Goal: Information Seeking & Learning: Learn about a topic

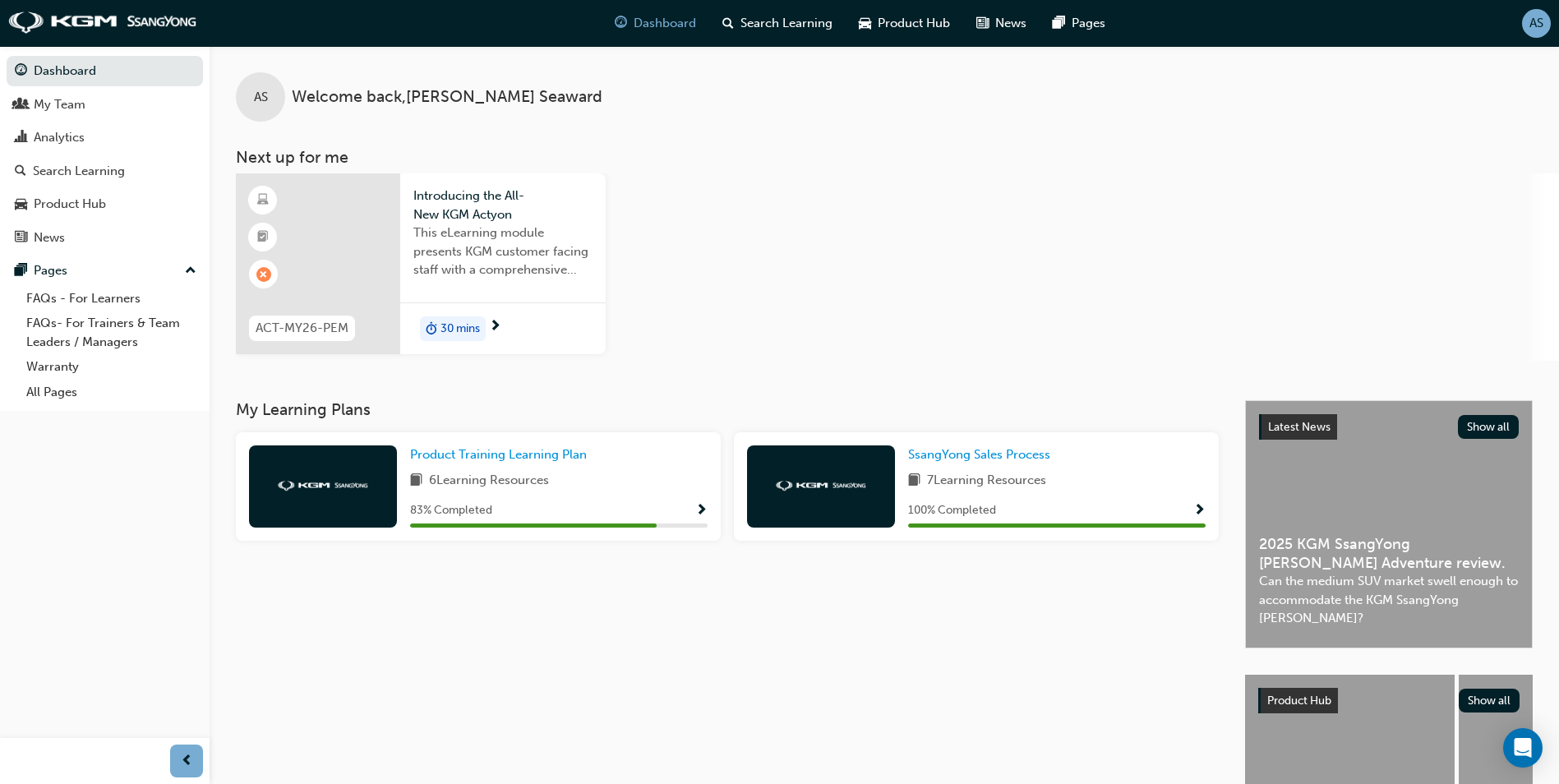
click at [466, 246] on span "This eLearning module presents KGM customer facing staff with a comprehensive i…" at bounding box center [502, 251] width 179 height 56
click at [466, 250] on span "This eLearning module presents KGM customer facing staff with a comprehensive i…" at bounding box center [502, 251] width 179 height 56
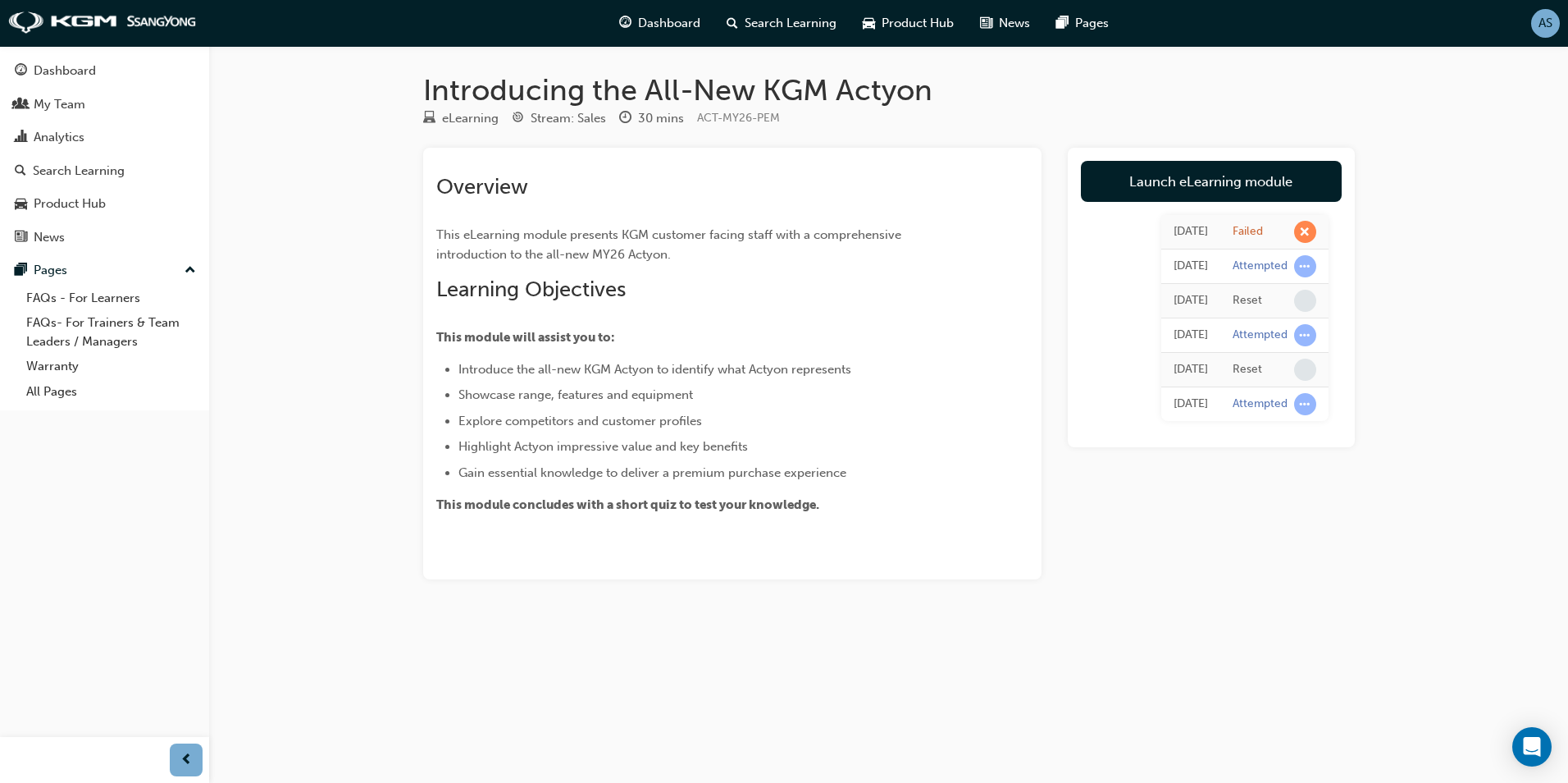
click at [665, 502] on span "This module concludes with a short quiz to test your knowledge." at bounding box center [628, 504] width 383 height 15
click at [652, 187] on h2 "Overview" at bounding box center [702, 187] width 533 height 26
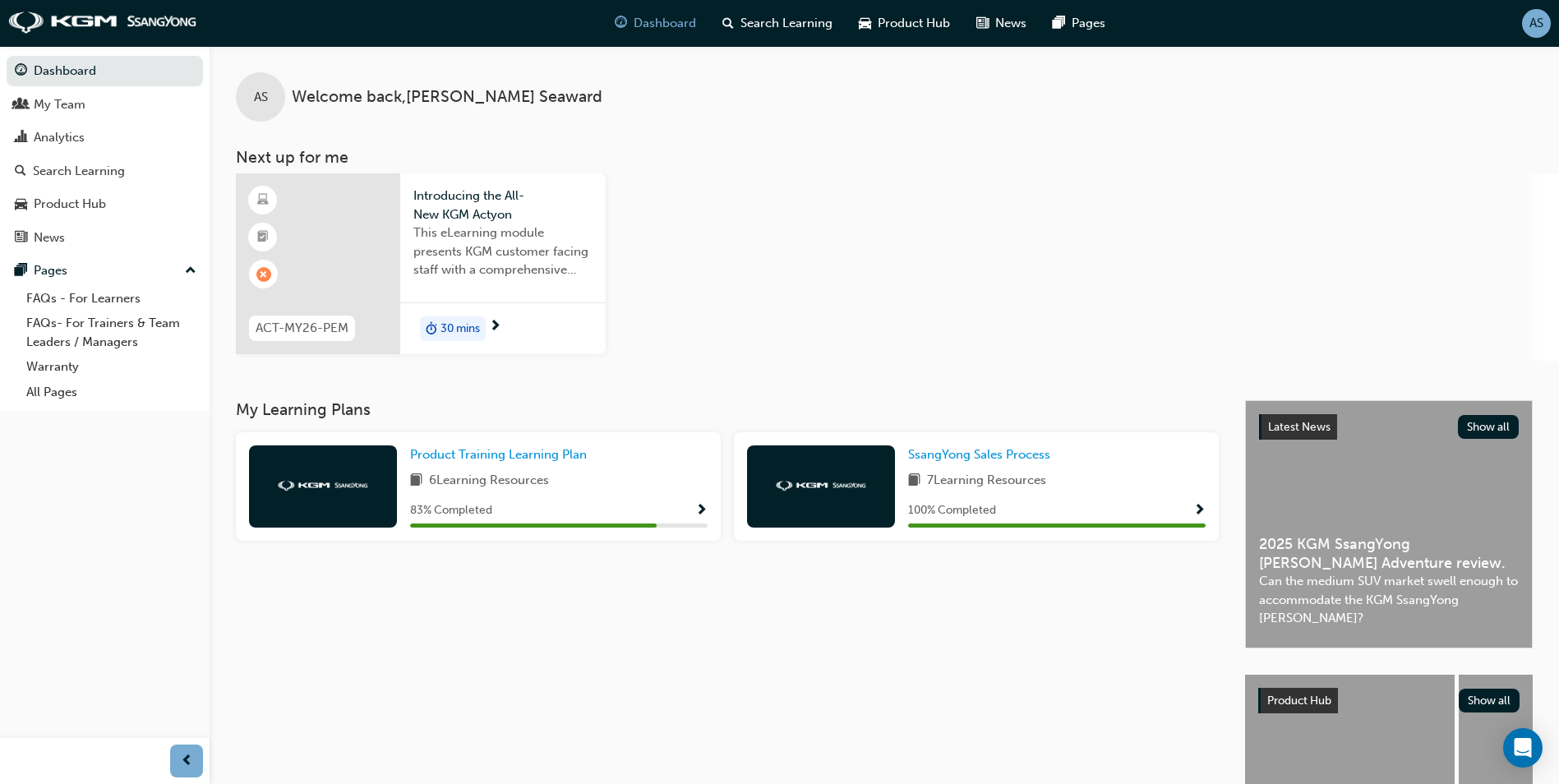
click at [473, 227] on span "This eLearning module presents KGM customer facing staff with a comprehensive i…" at bounding box center [502, 251] width 179 height 56
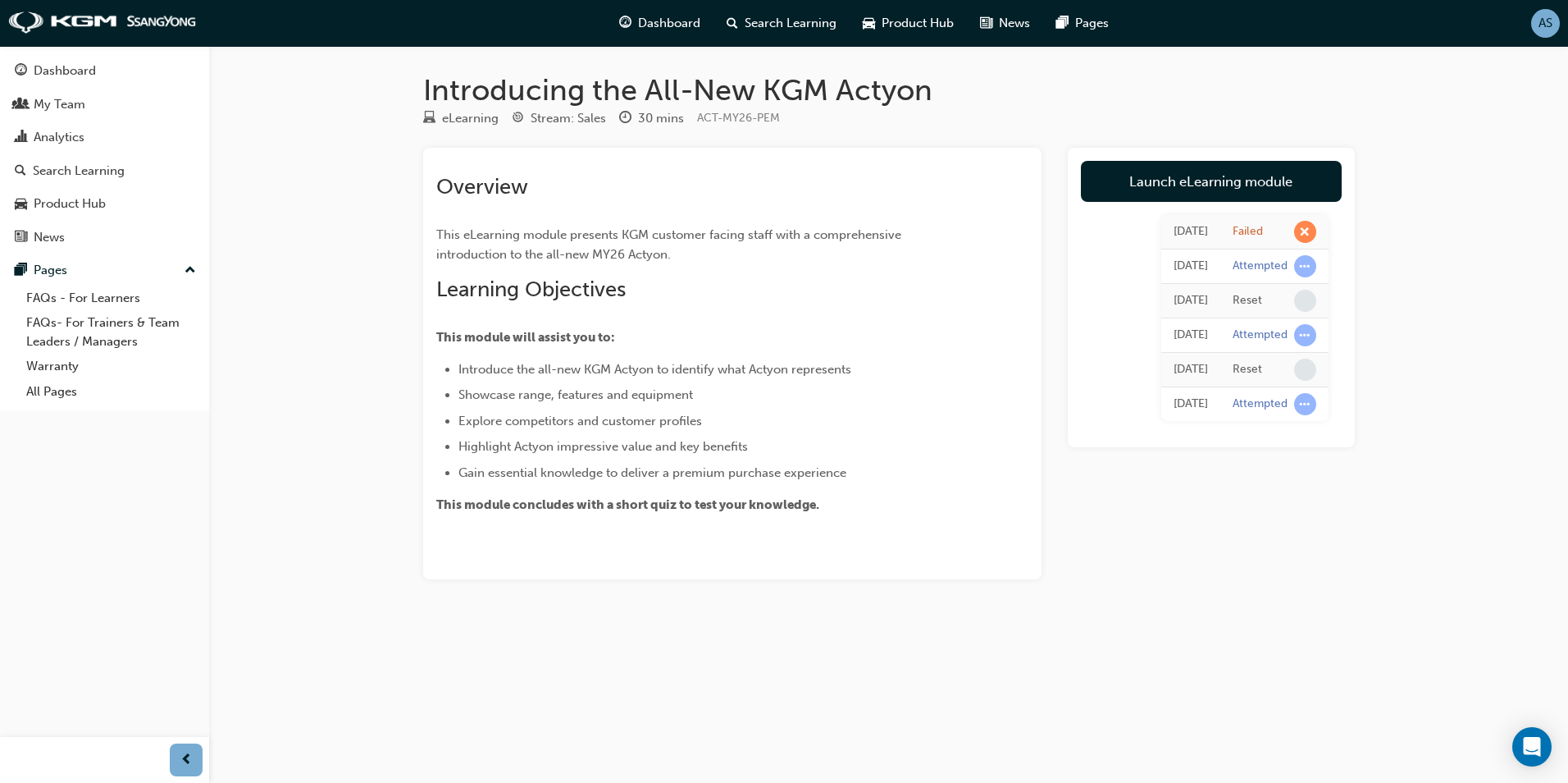
click at [1307, 231] on span "learningRecordVerb_FAIL-icon" at bounding box center [1305, 231] width 22 height 22
click at [1250, 231] on div "Failed" at bounding box center [1247, 231] width 30 height 16
click at [666, 293] on h2 "Learning Objectives" at bounding box center [702, 290] width 533 height 26
click at [122, 68] on div "Dashboard" at bounding box center [105, 71] width 179 height 21
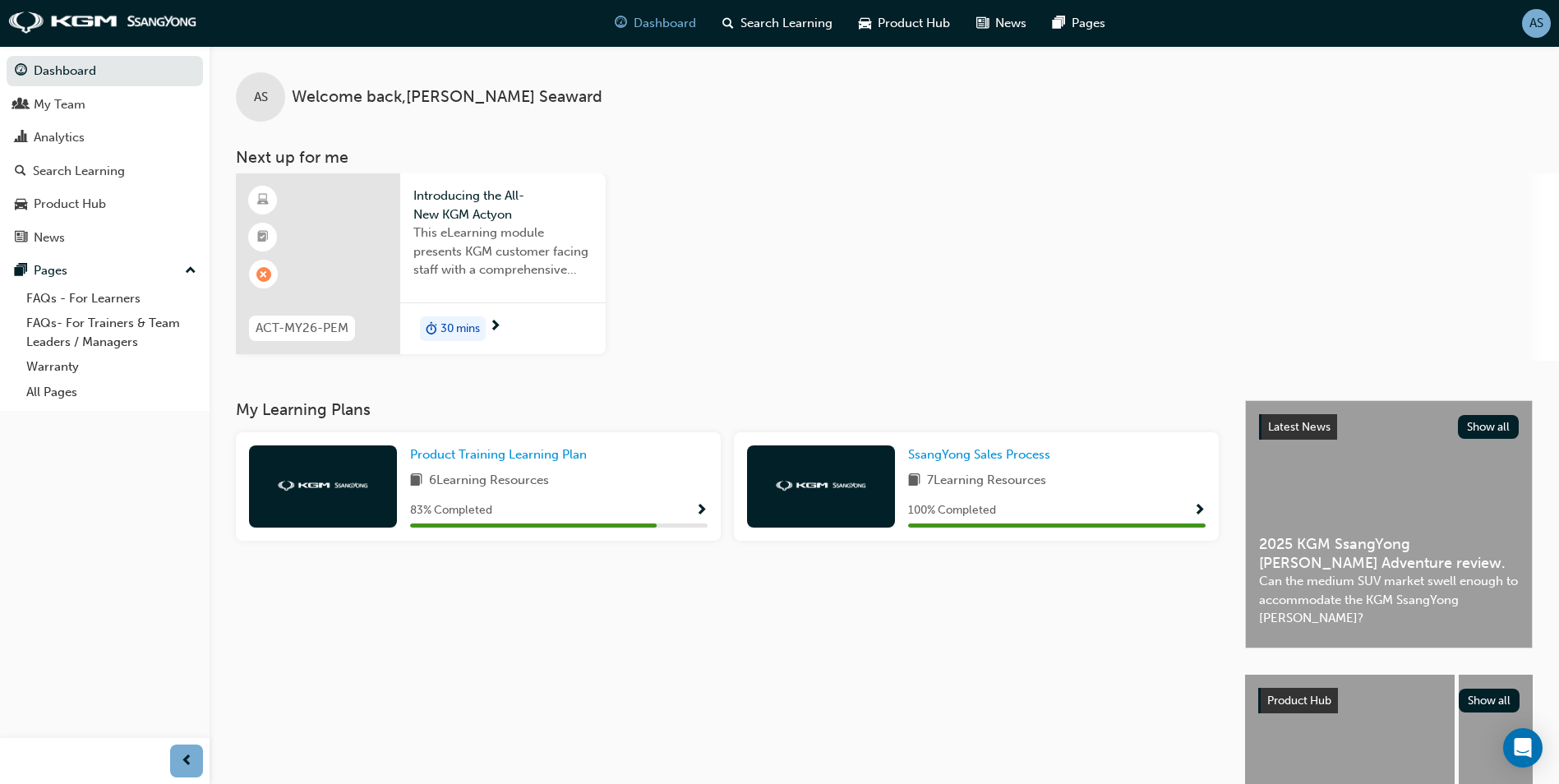
click at [7, 56] on link "Dashboard" at bounding box center [105, 71] width 197 height 30
click at [321, 323] on span "ACT-MY26-PEM" at bounding box center [302, 328] width 93 height 19
click at [497, 322] on span "next-icon" at bounding box center [495, 327] width 12 height 15
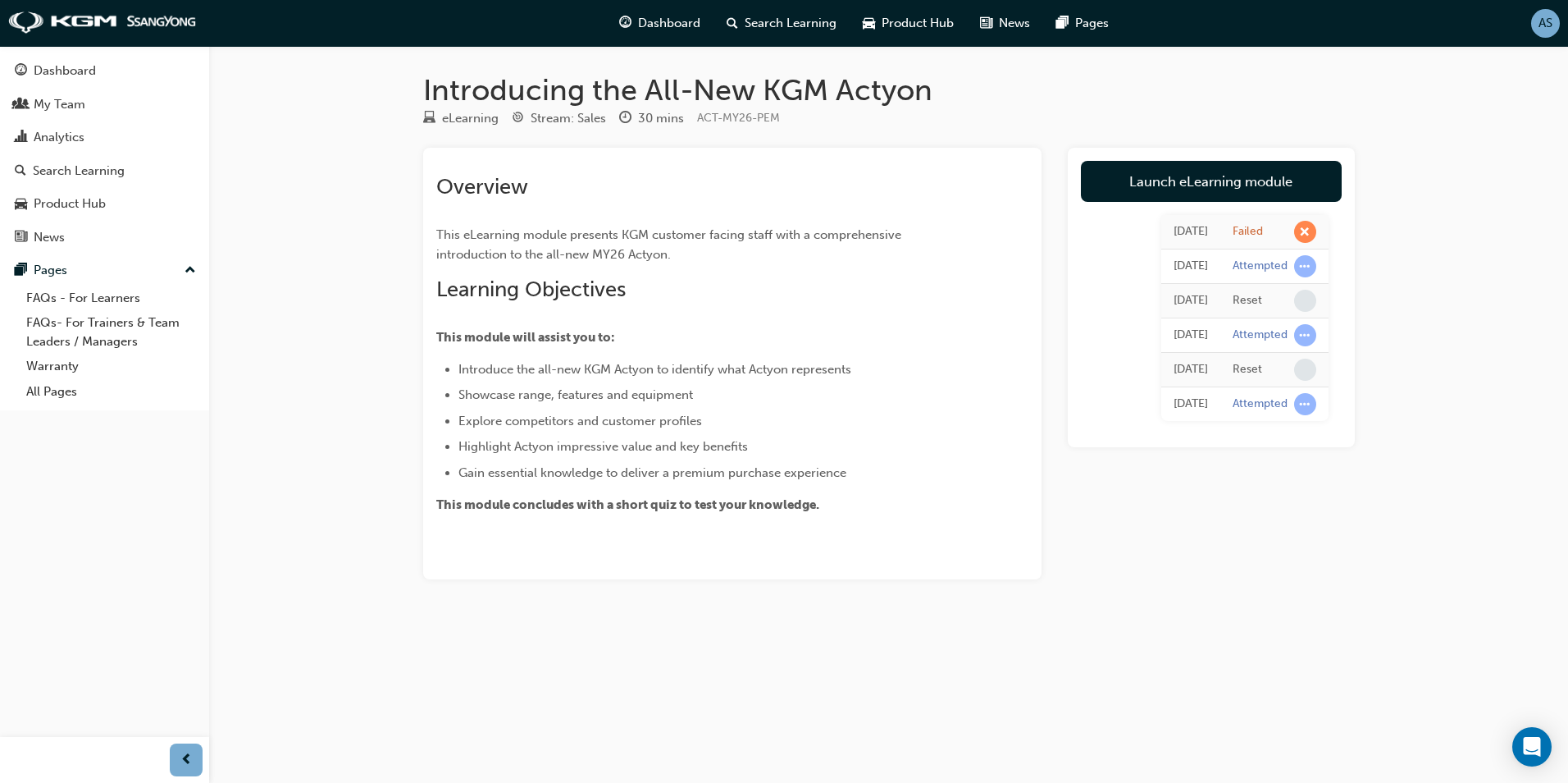
drag, startPoint x: 496, startPoint y: 340, endPoint x: 509, endPoint y: 340, distance: 13.0
click at [503, 340] on span "This module will assist you to:" at bounding box center [525, 337] width 178 height 15
drag, startPoint x: 509, startPoint y: 340, endPoint x: 565, endPoint y: 393, distance: 77.1
click at [565, 393] on ul "Introduce the all-new KGM Actyon to identify what Actyon represents Showcase ra…" at bounding box center [702, 420] width 533 height 123
drag, startPoint x: 565, startPoint y: 393, endPoint x: 595, endPoint y: 440, distance: 55.8
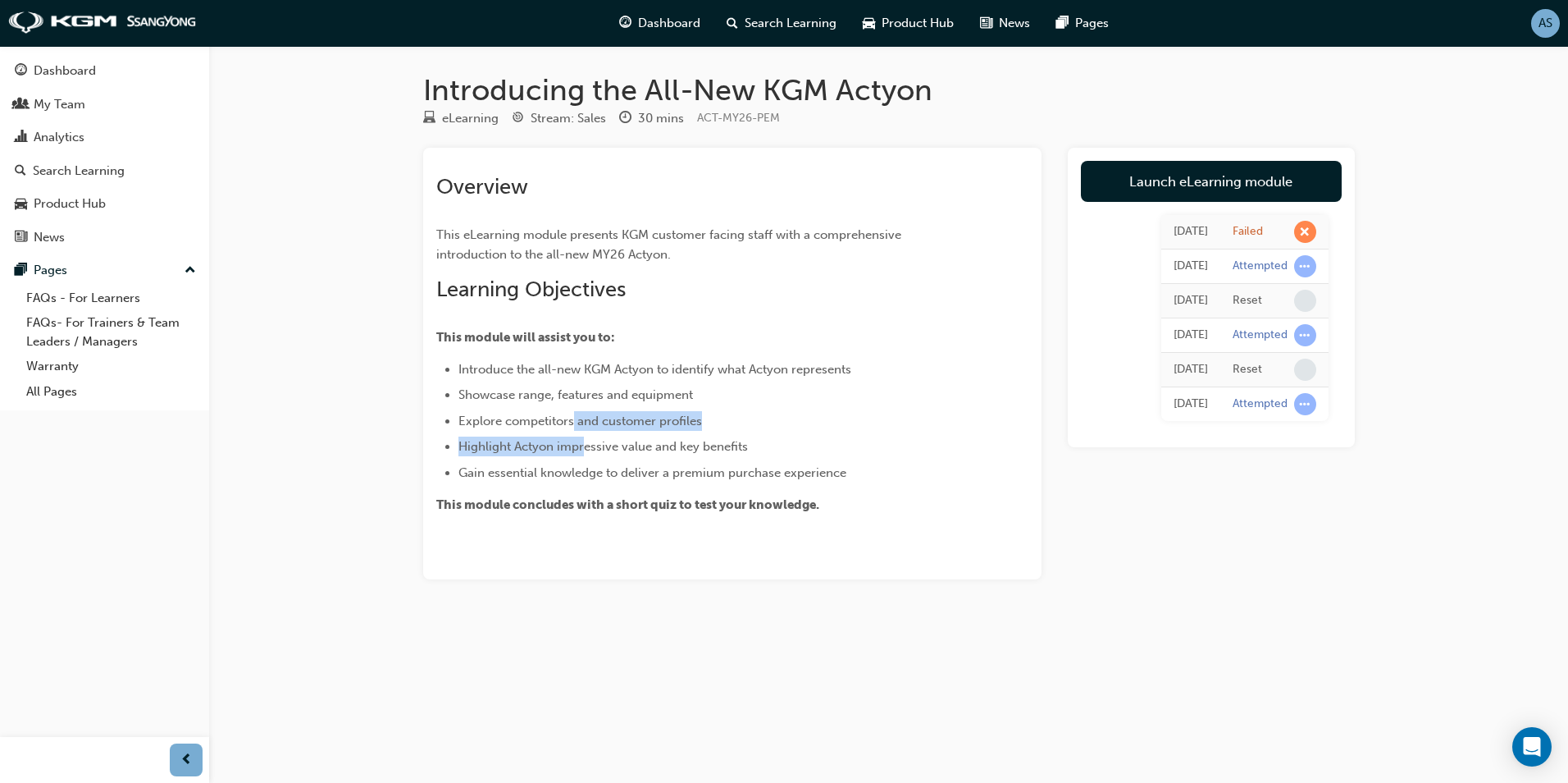
click at [595, 440] on ul "Introduce the all-new KGM Actyon to identify what Actyon represents Showcase ra…" at bounding box center [702, 420] width 533 height 123
drag, startPoint x: 595, startPoint y: 440, endPoint x: 696, endPoint y: 485, distance: 110.6
click at [696, 485] on div "Overview This eLearning module presents KGM customer facing staff with a compre…" at bounding box center [702, 344] width 533 height 340
drag, startPoint x: 696, startPoint y: 485, endPoint x: 733, endPoint y: 506, distance: 42.5
click at [733, 506] on span "This module concludes with a short quiz to test your knowledge." at bounding box center [628, 504] width 383 height 15
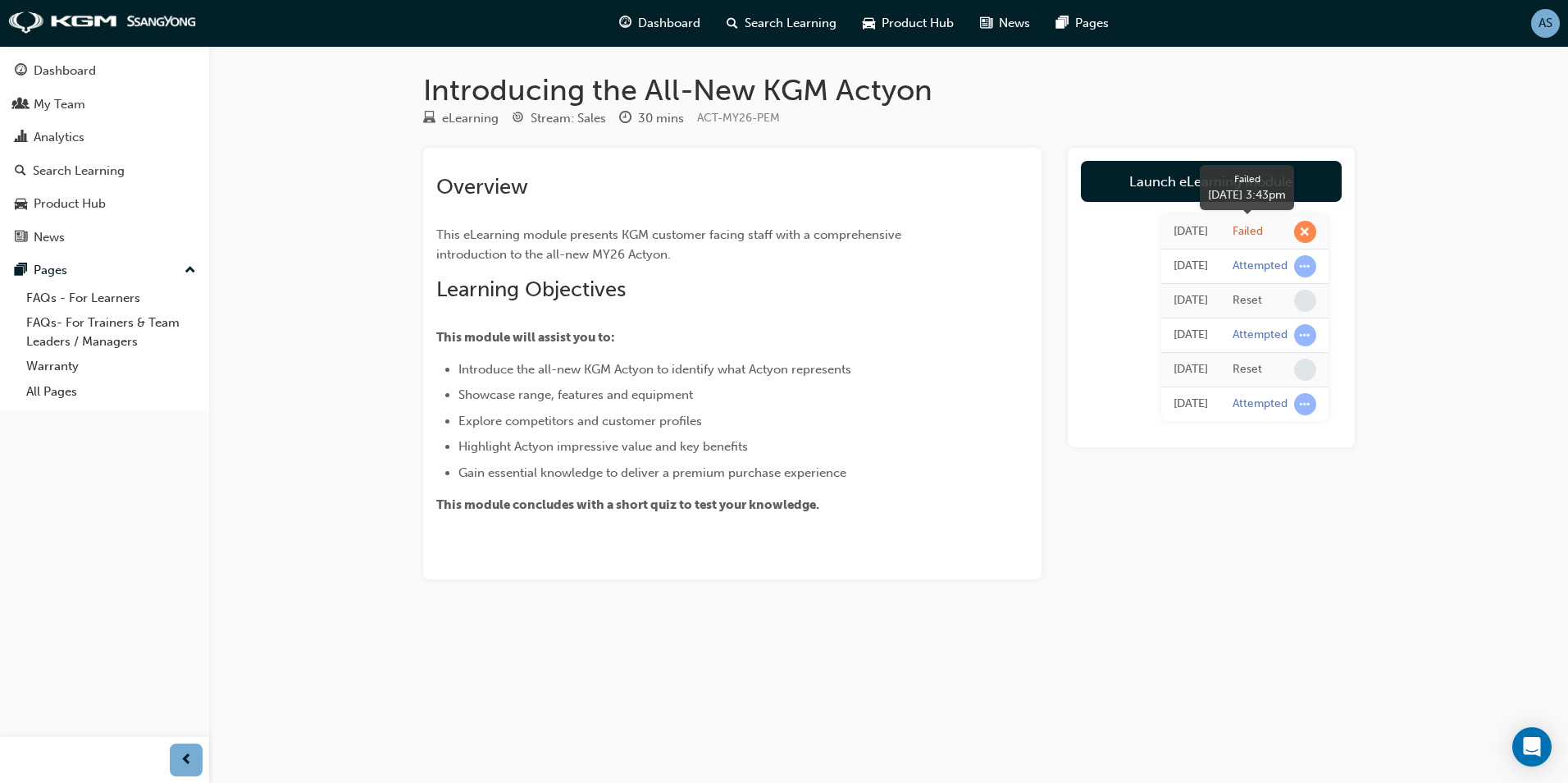
click at [1298, 228] on span "learningRecordVerb_FAIL-icon" at bounding box center [1305, 231] width 22 height 22
click at [1173, 234] on div "[DATE]" at bounding box center [1190, 231] width 34 height 19
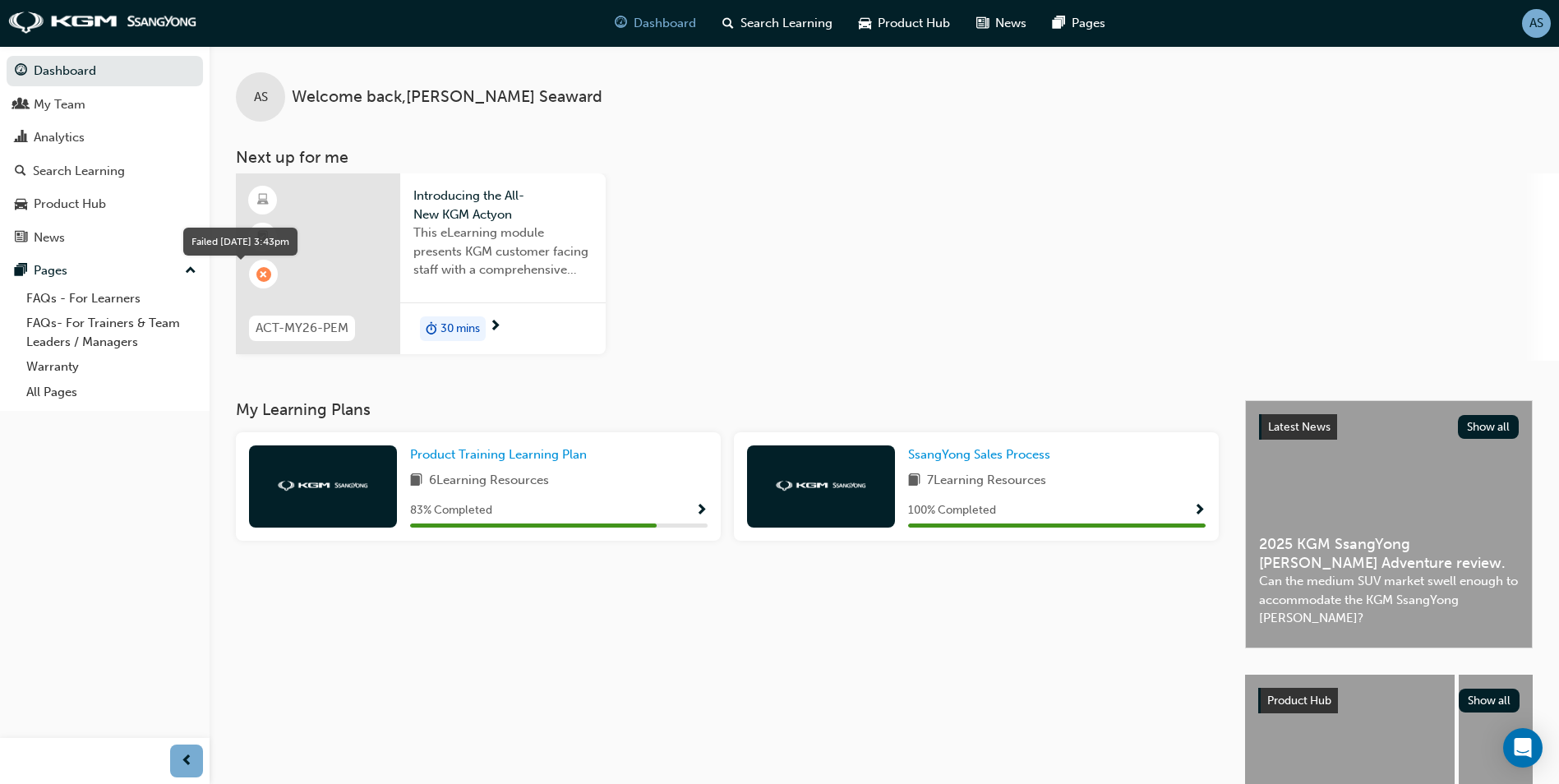
click at [260, 274] on span "learningRecordVerb_FAIL-icon" at bounding box center [264, 274] width 15 height 15
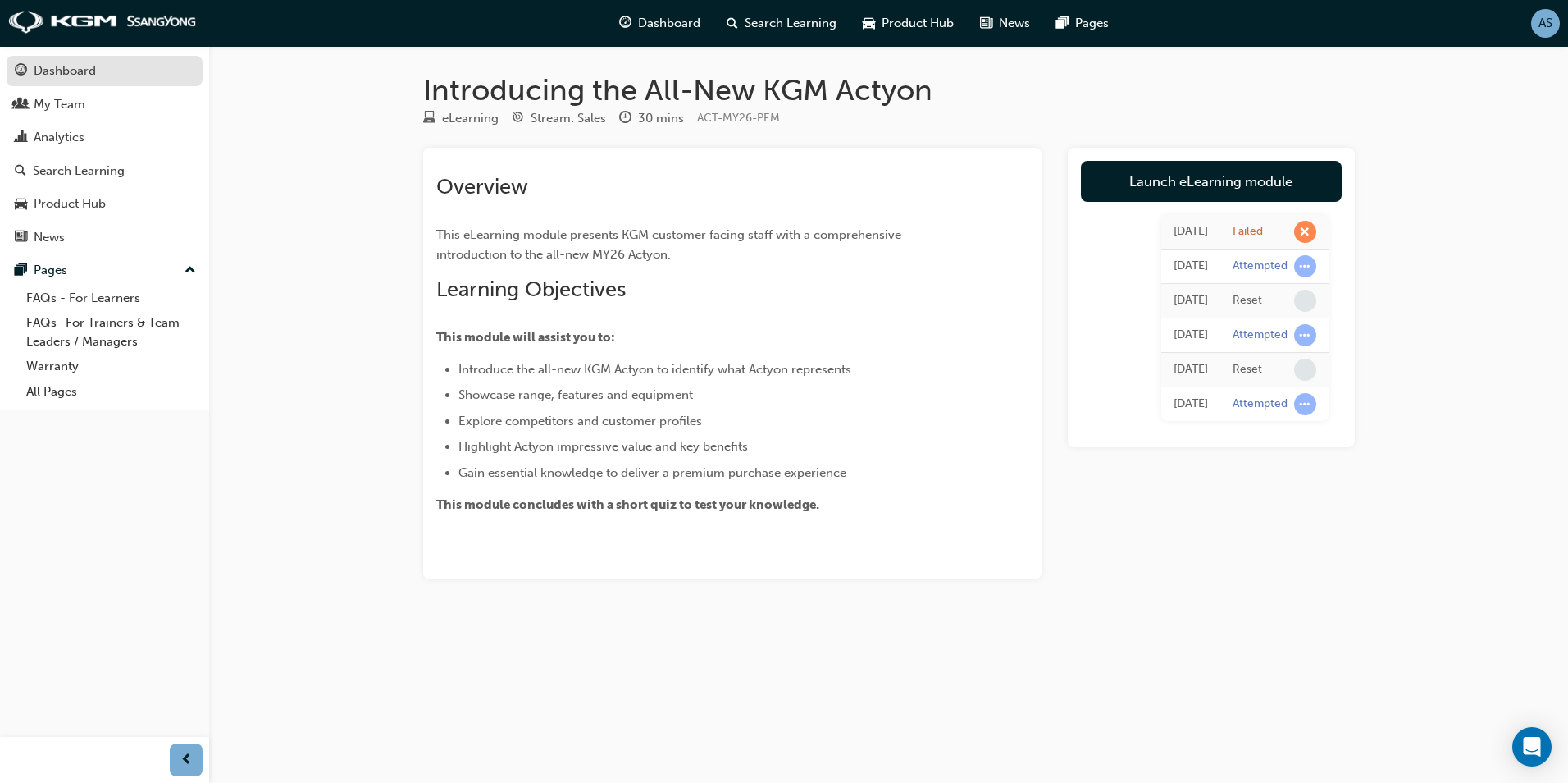
click at [34, 64] on div "Dashboard" at bounding box center [65, 71] width 62 height 19
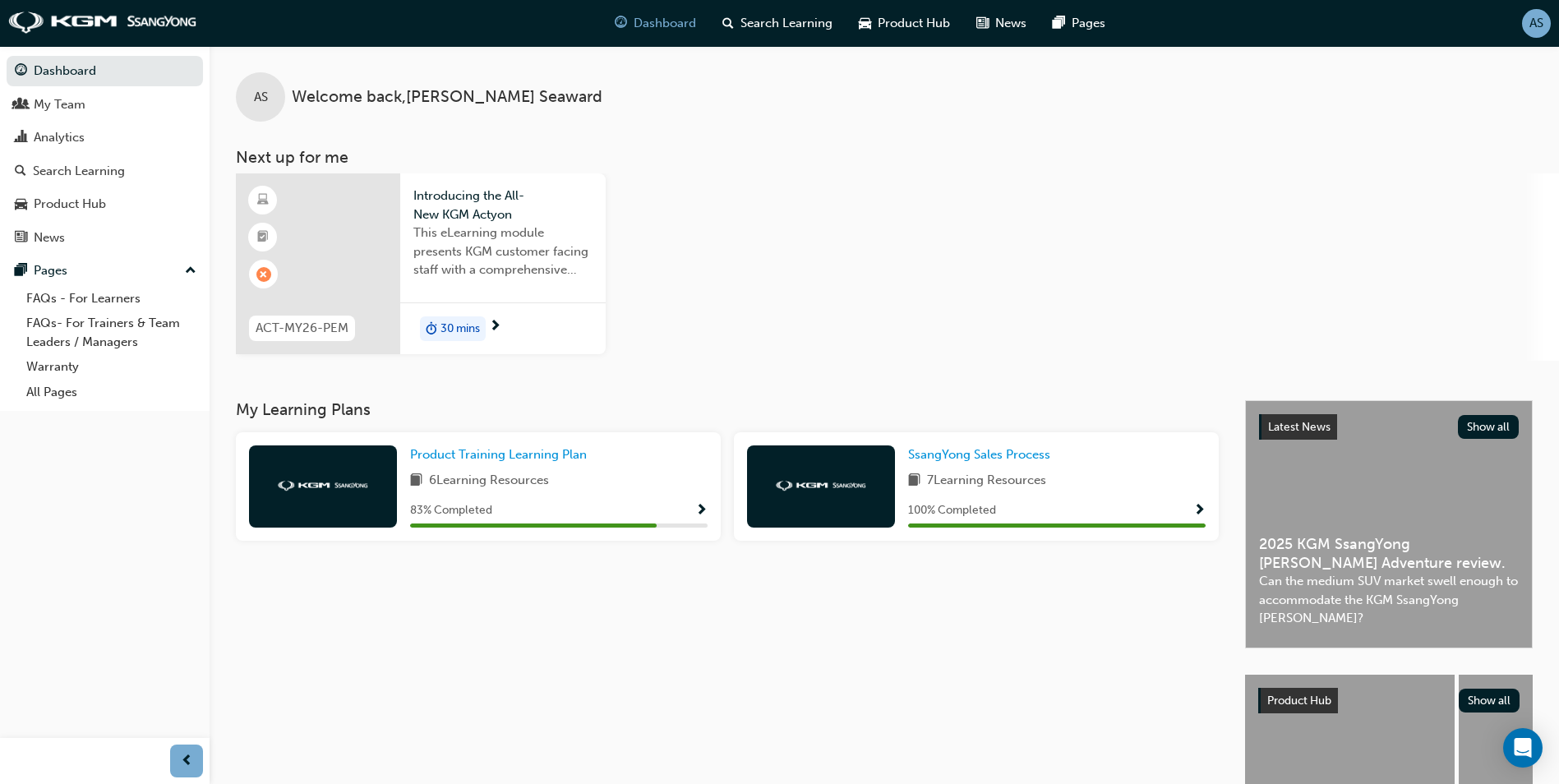
click at [496, 323] on span "next-icon" at bounding box center [495, 327] width 12 height 15
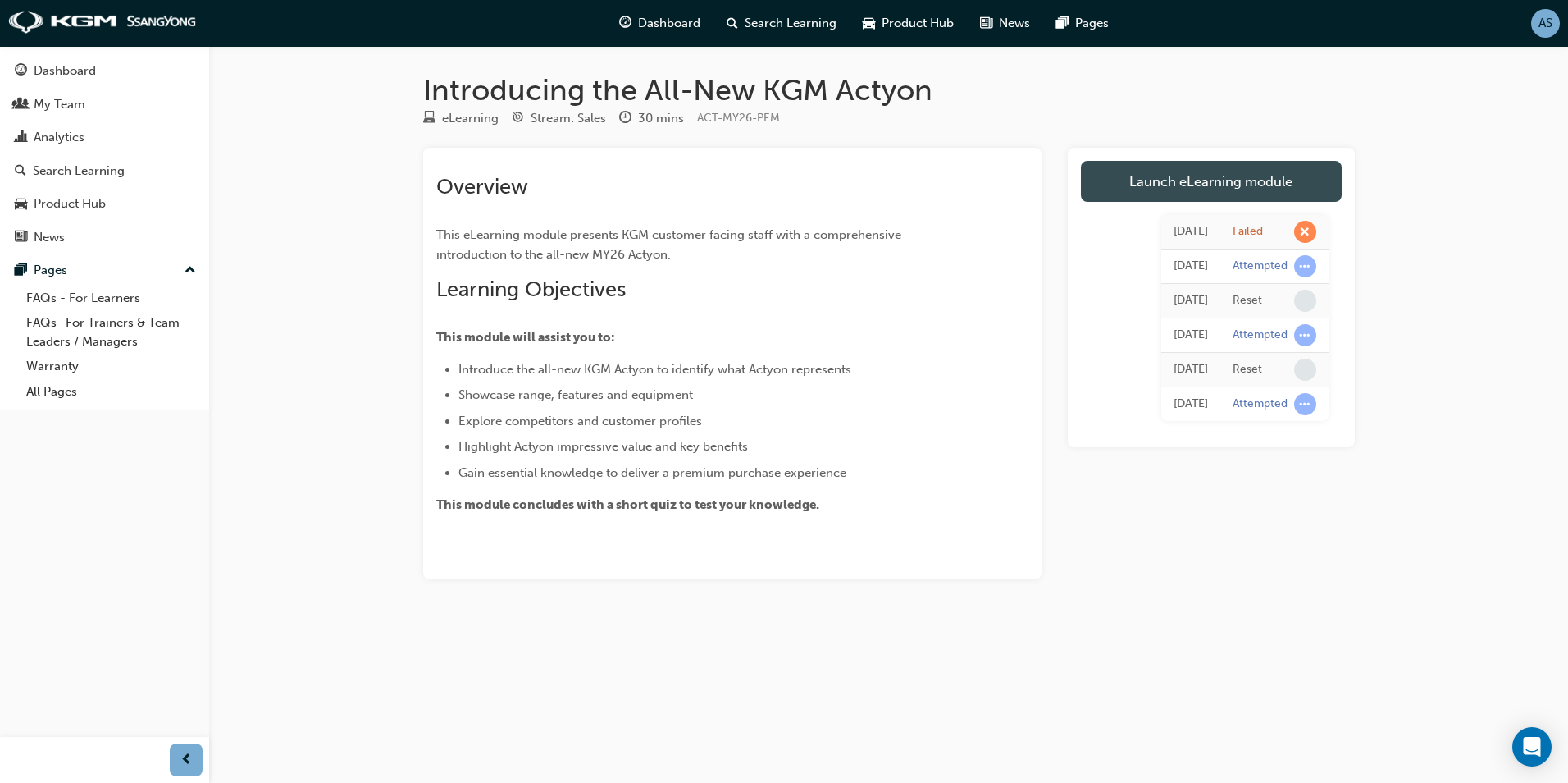
click at [1203, 180] on link "Launch eLearning module" at bounding box center [1211, 180] width 261 height 41
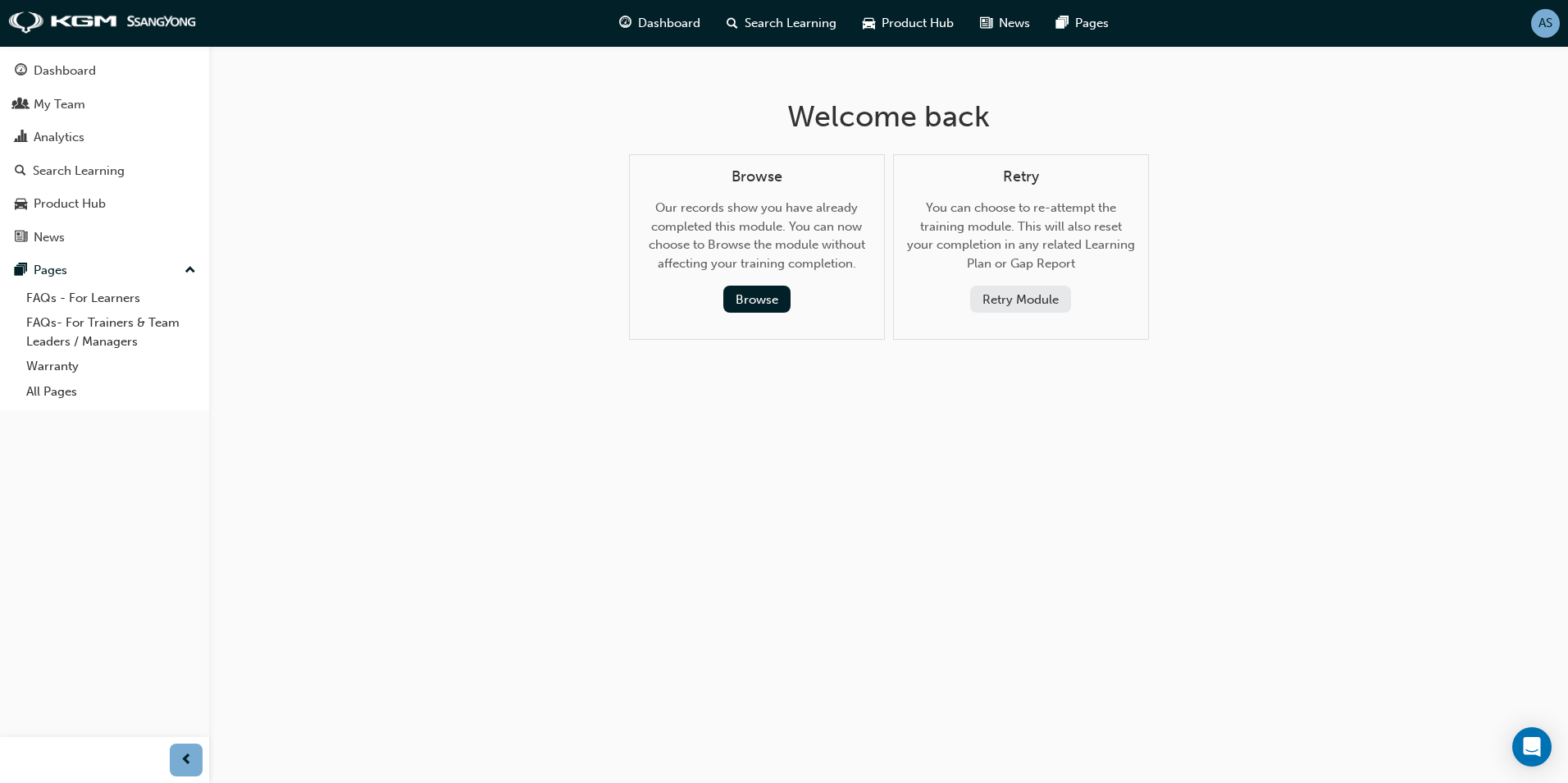
click at [1017, 301] on button "Retry Module" at bounding box center [1020, 298] width 101 height 27
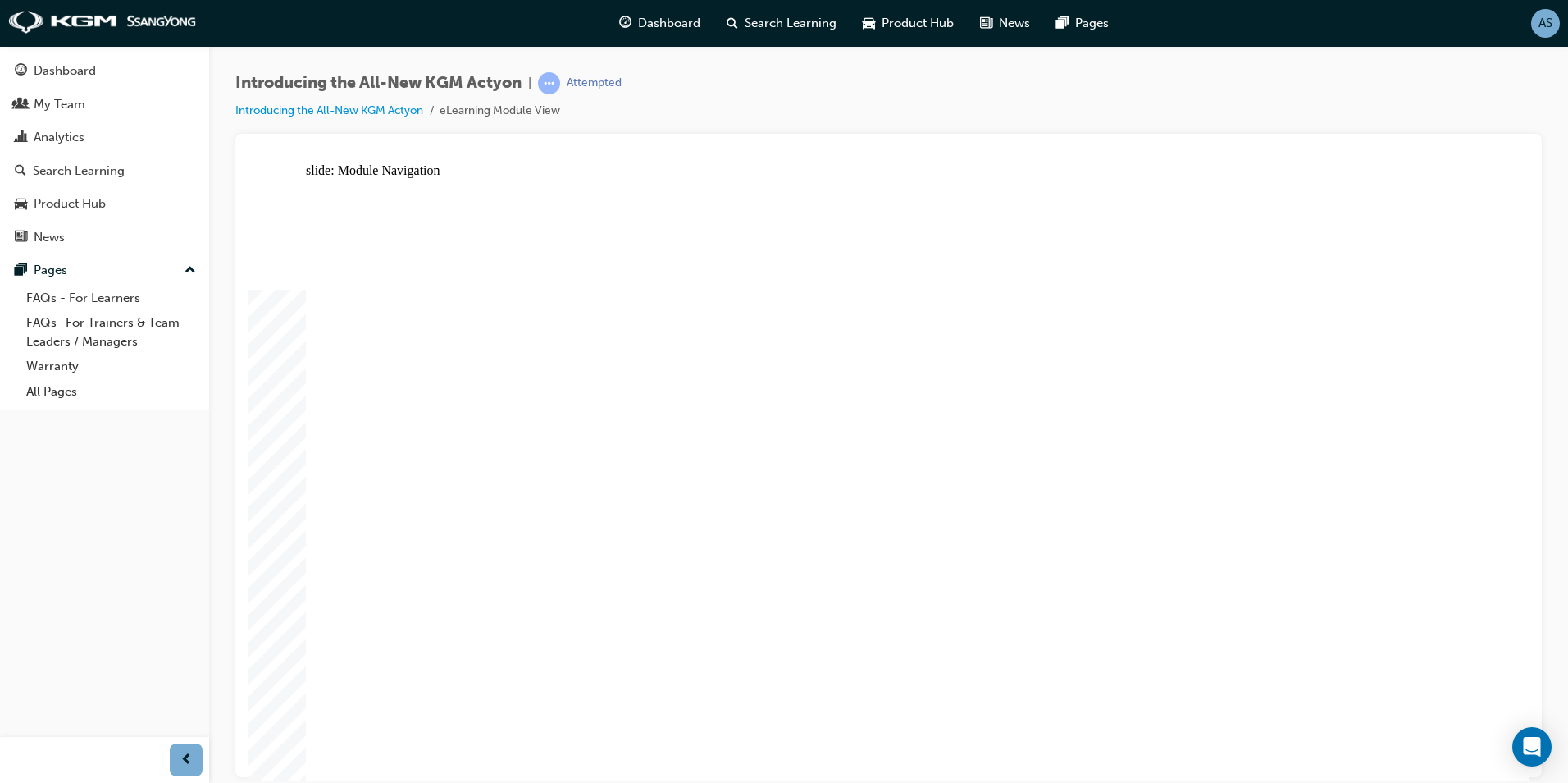
drag, startPoint x: 1394, startPoint y: 379, endPoint x: 1383, endPoint y: 382, distance: 11.4
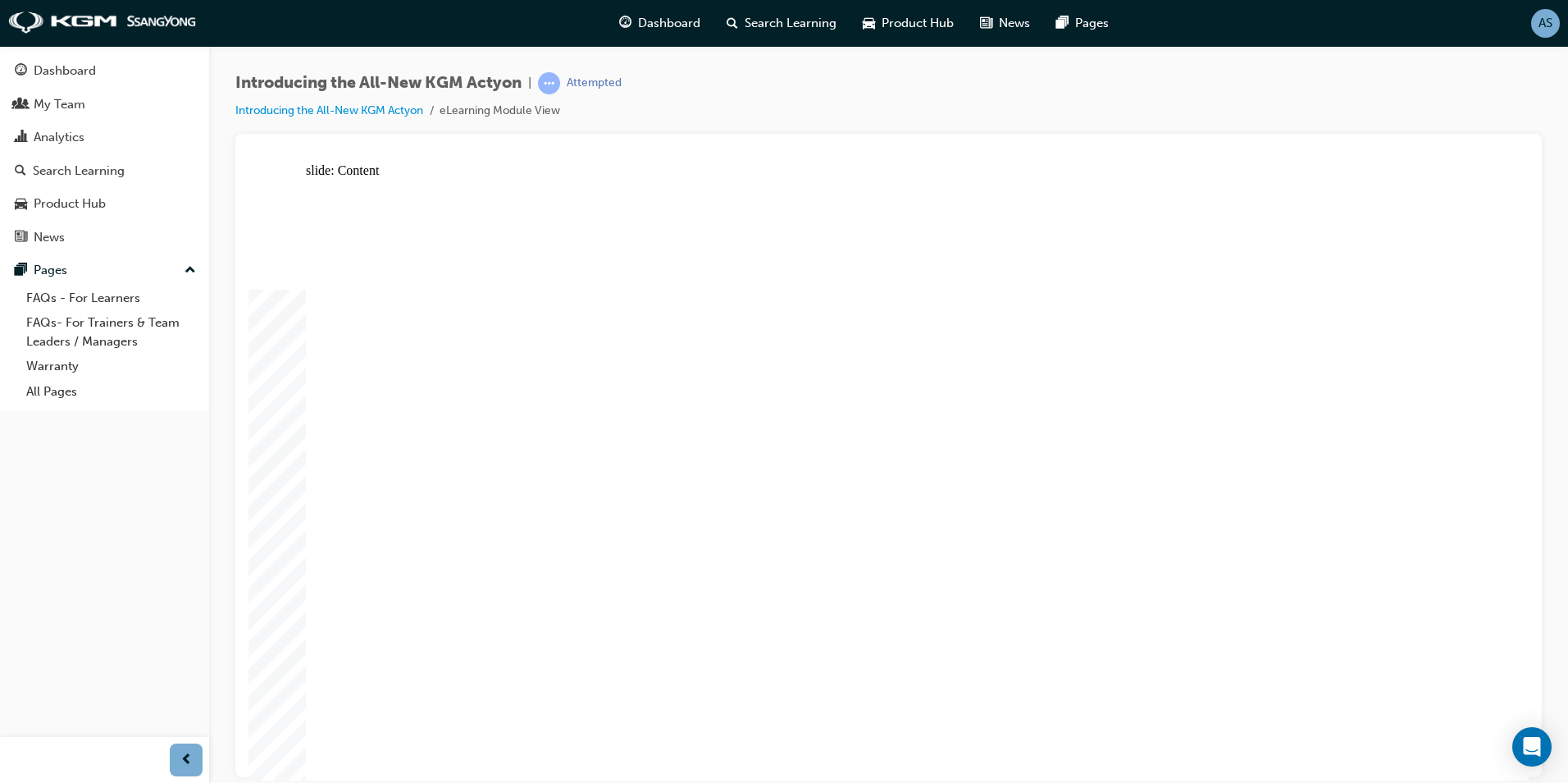
drag, startPoint x: 974, startPoint y: 364, endPoint x: 1000, endPoint y: 369, distance: 26.5
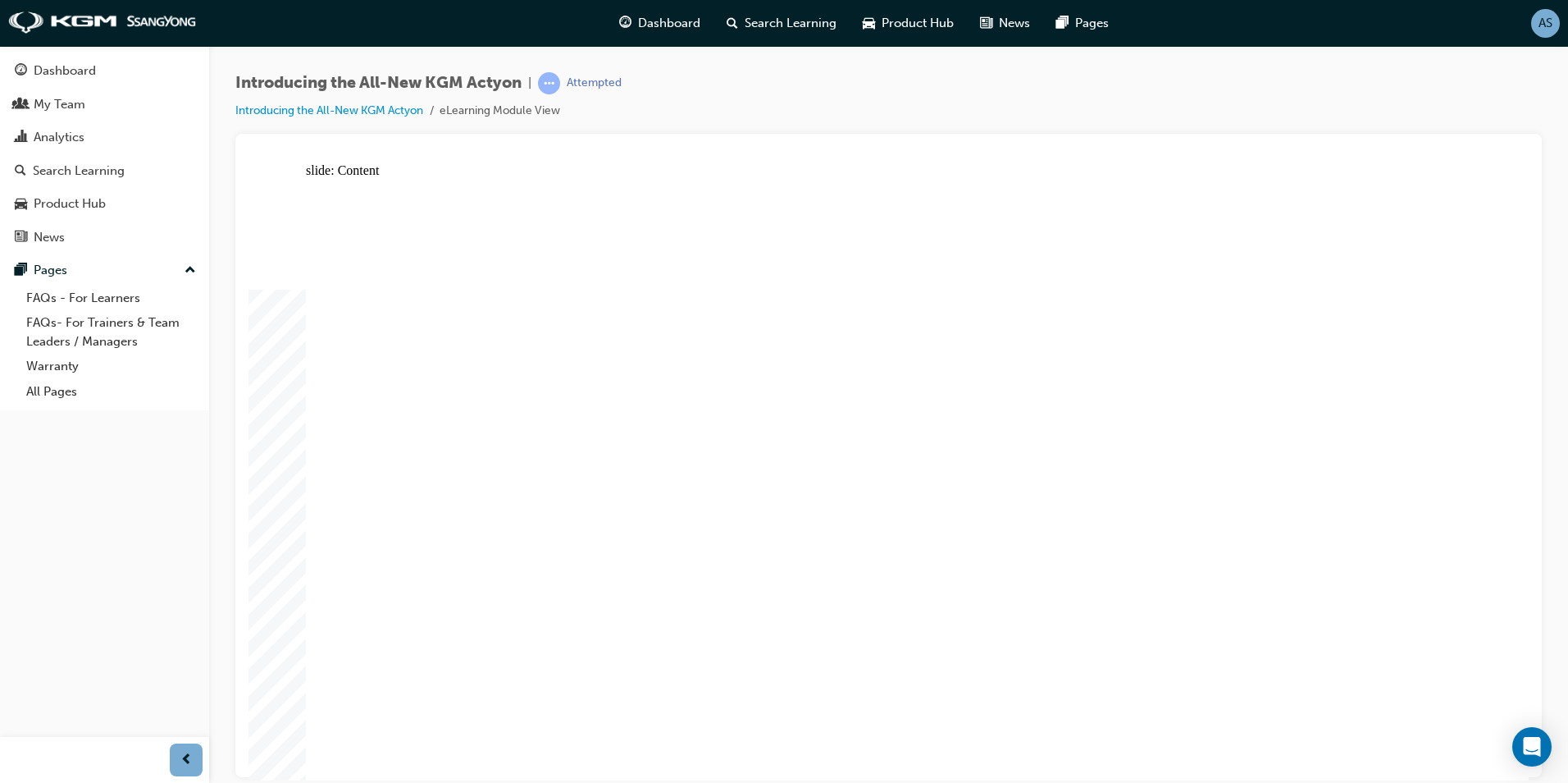
drag, startPoint x: 1239, startPoint y: 411, endPoint x: 1307, endPoint y: 365, distance: 82.1
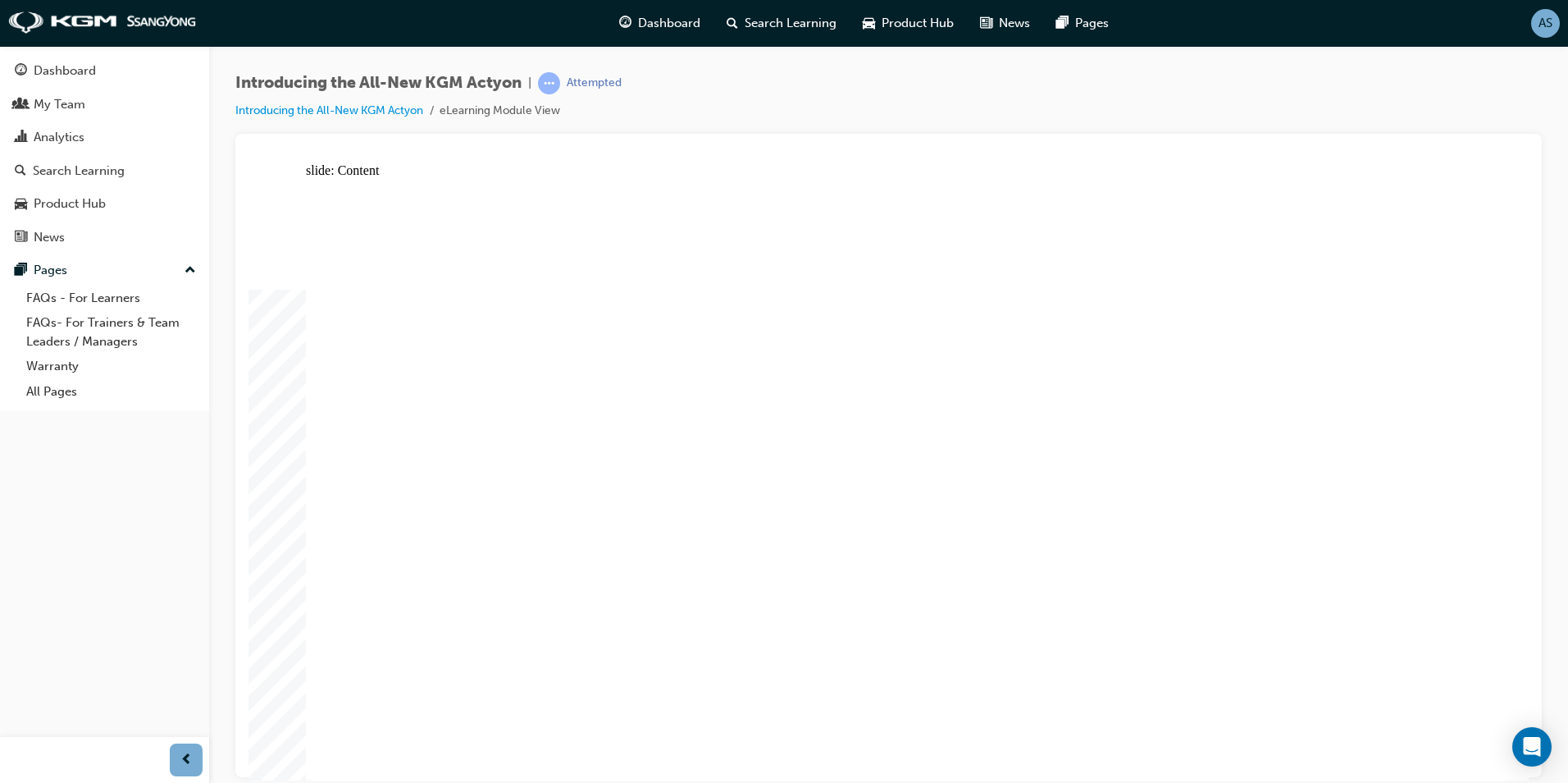
drag, startPoint x: 1132, startPoint y: 456, endPoint x: 933, endPoint y: 604, distance: 248.0
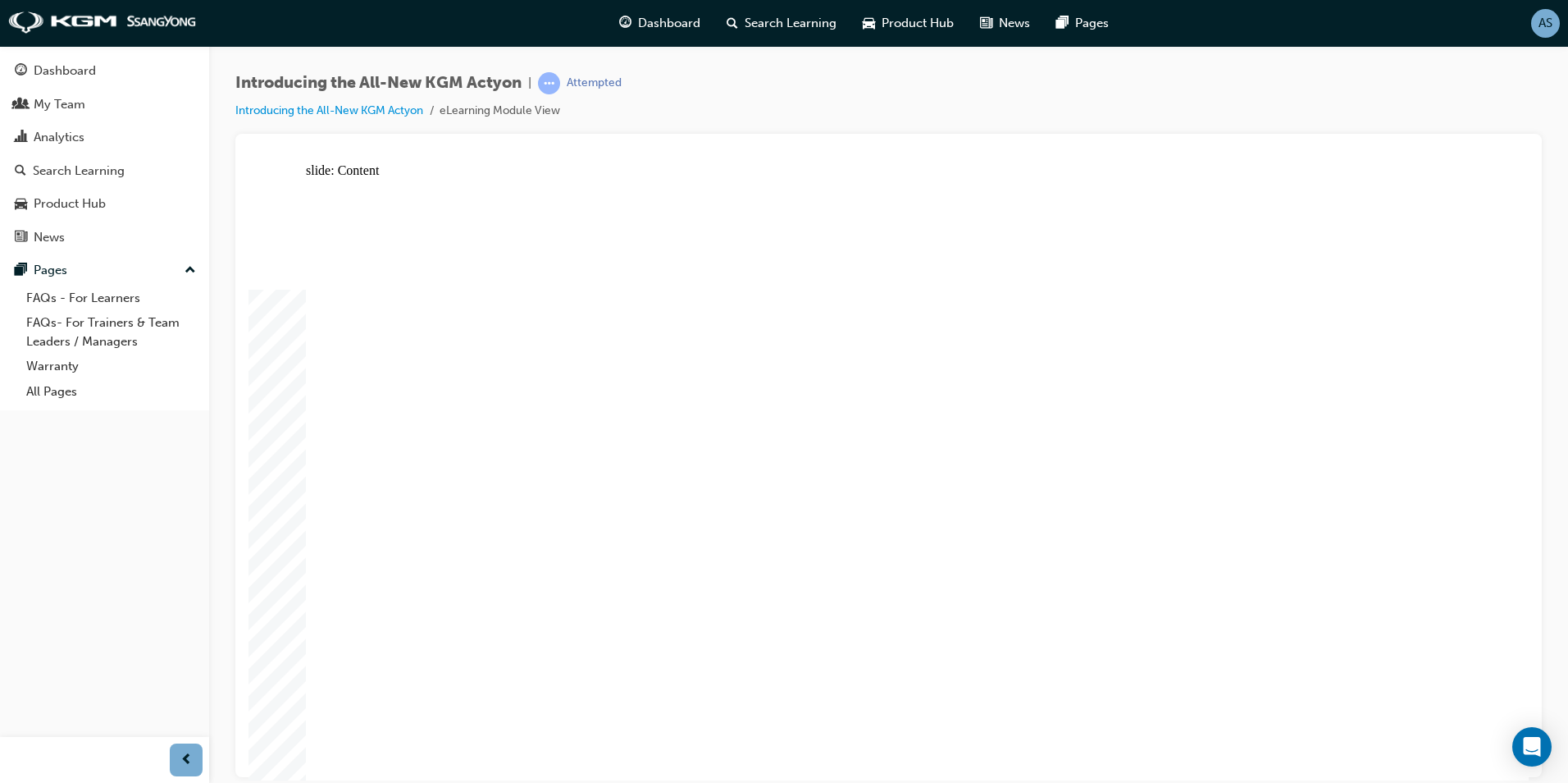
drag, startPoint x: 609, startPoint y: 590, endPoint x: 596, endPoint y: 589, distance: 13.0
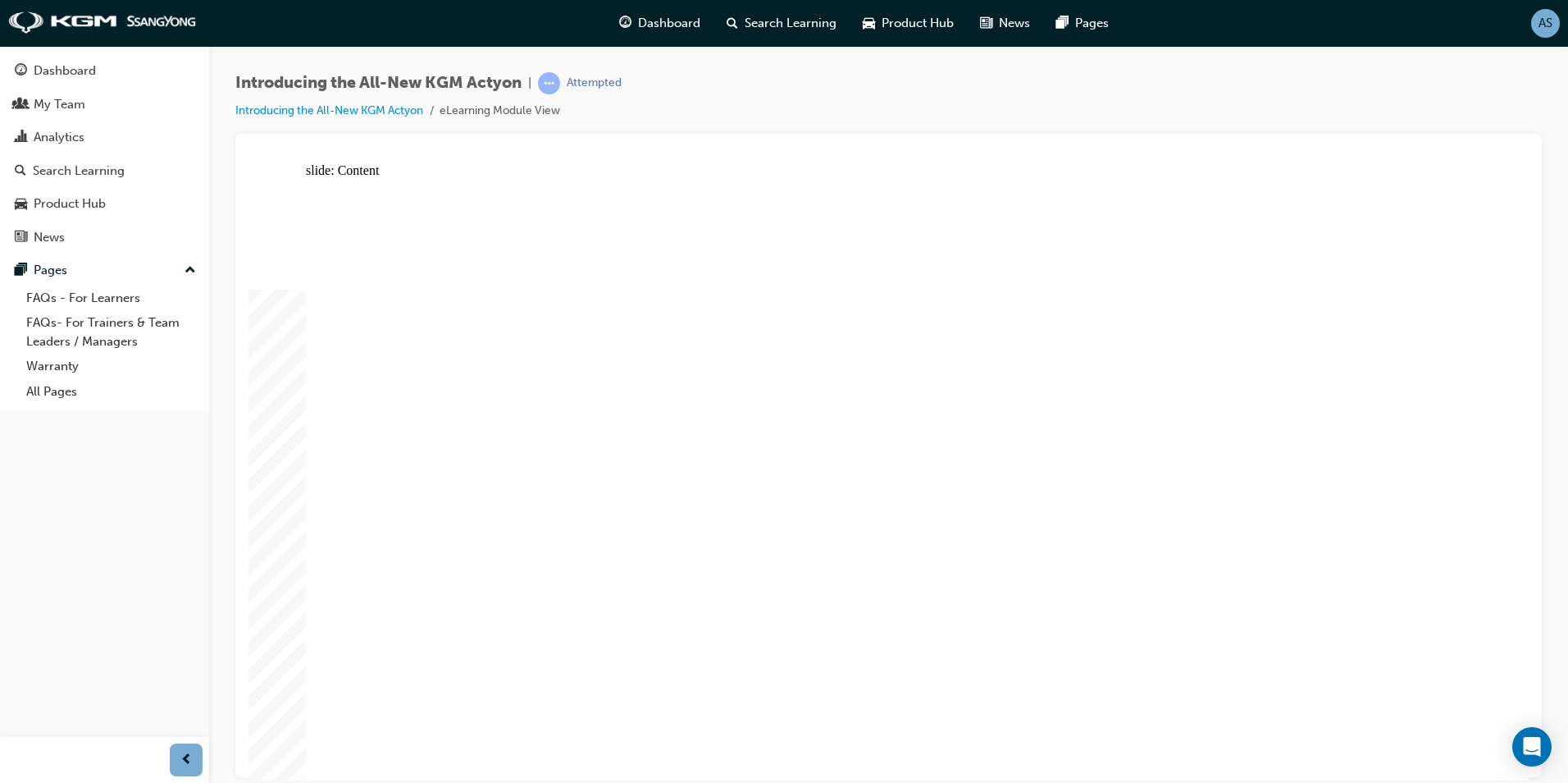
drag, startPoint x: 1409, startPoint y: 594, endPoint x: 1373, endPoint y: 590, distance: 36.2
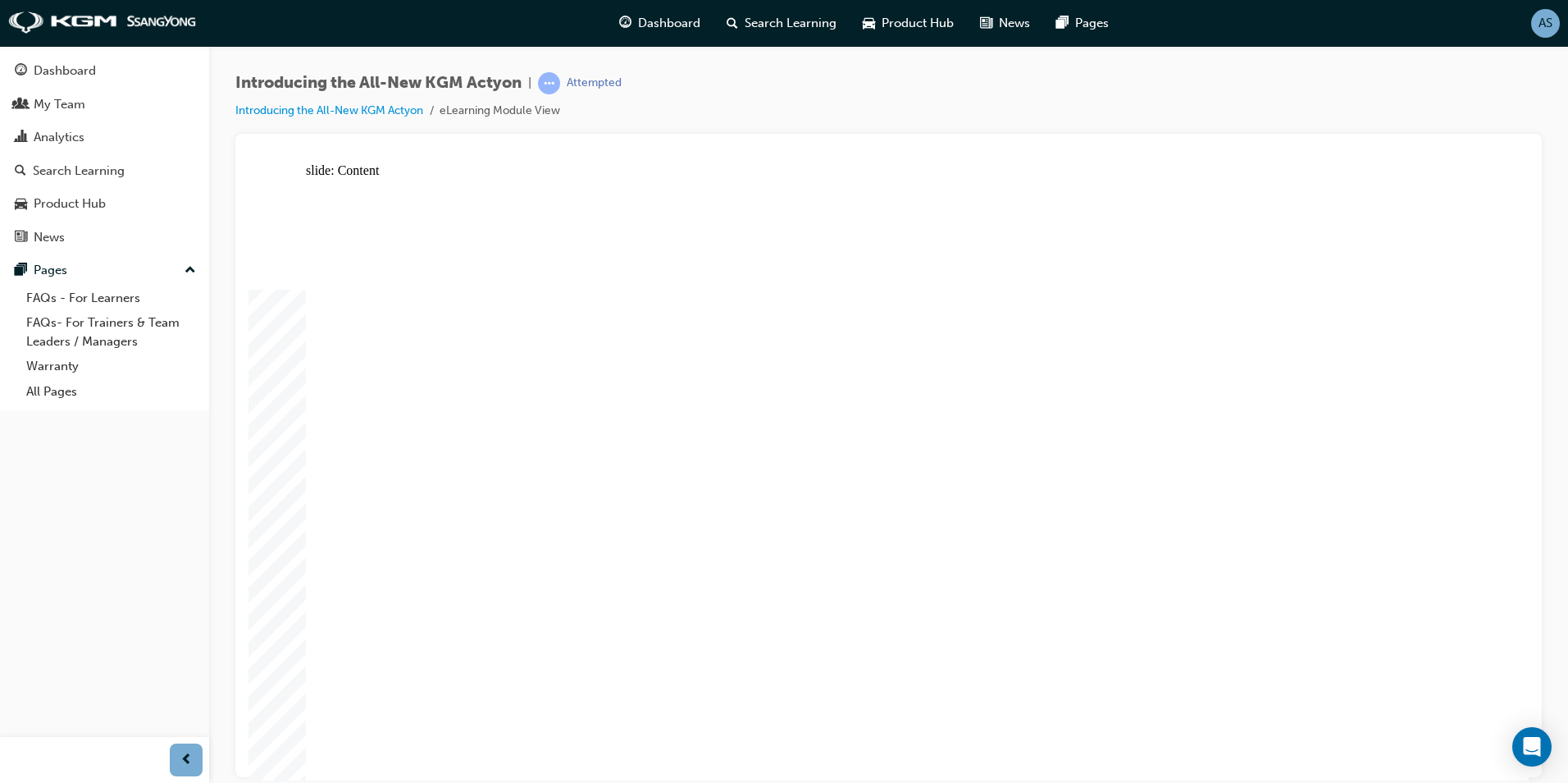
drag, startPoint x: 435, startPoint y: 490, endPoint x: 430, endPoint y: 452, distance: 38.3
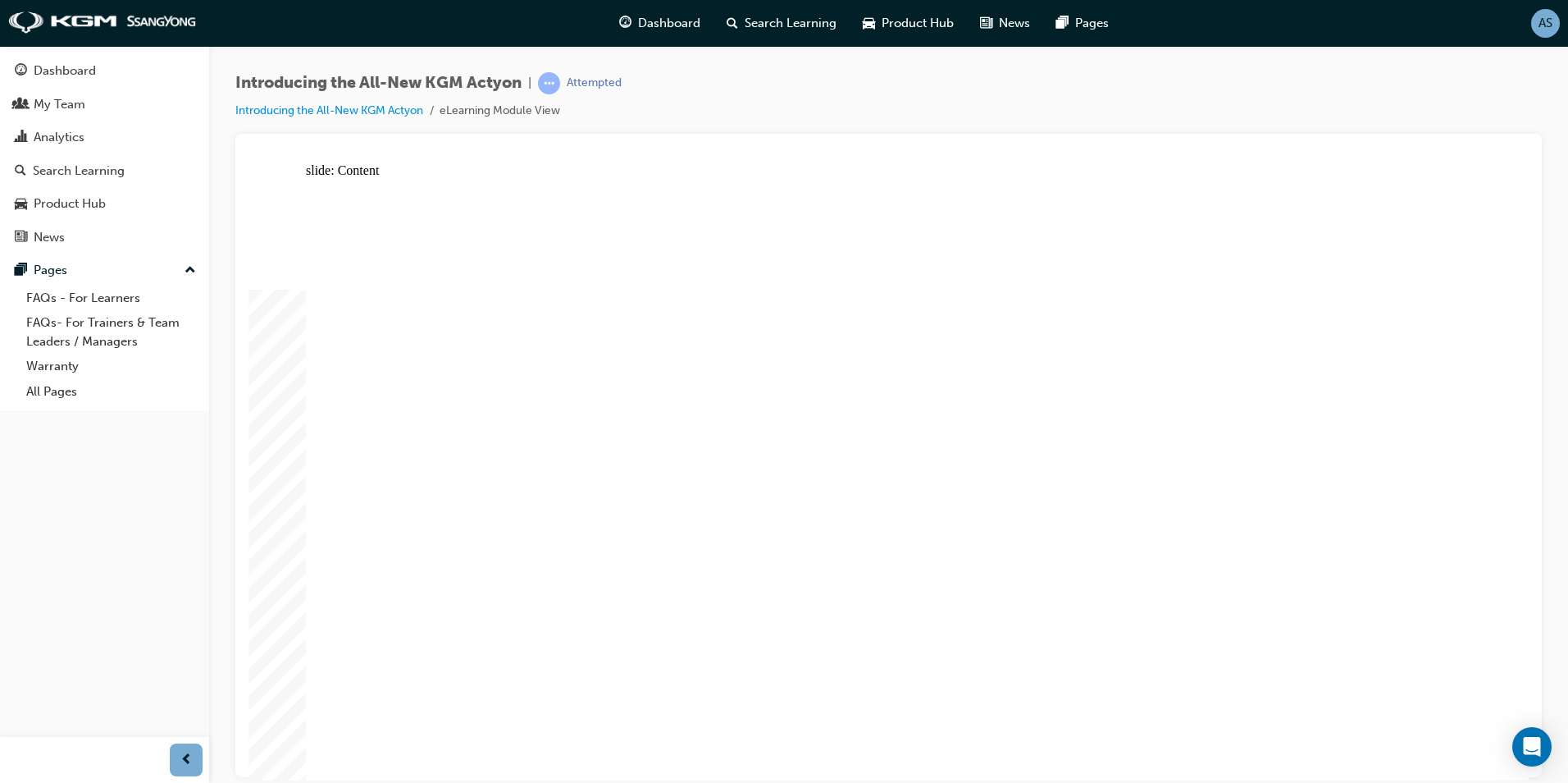
drag, startPoint x: 975, startPoint y: 360, endPoint x: 985, endPoint y: 360, distance: 10.0
drag, startPoint x: 1162, startPoint y: 360, endPoint x: 1357, endPoint y: 355, distance: 195.1
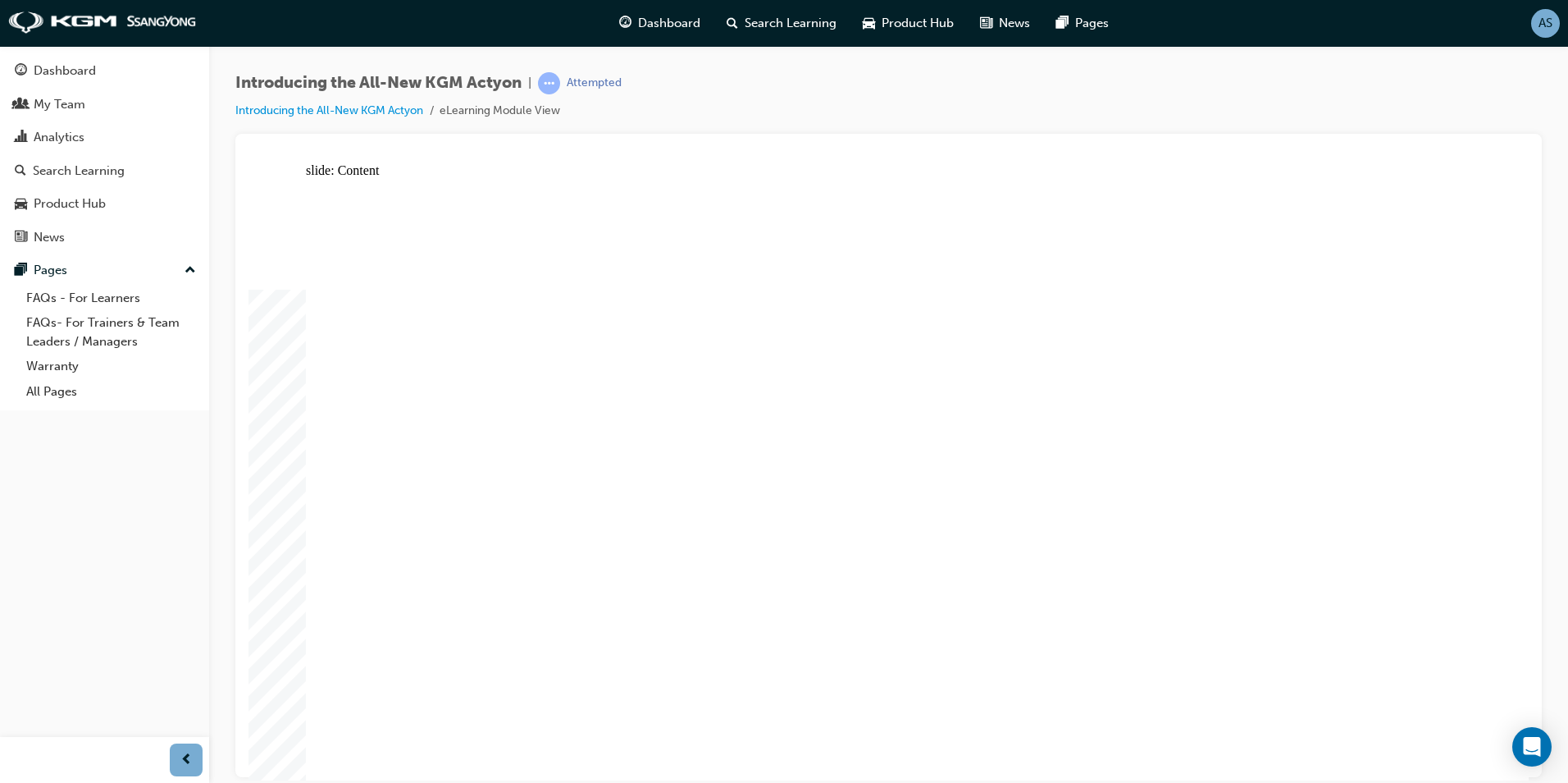
drag, startPoint x: 578, startPoint y: 664, endPoint x: 704, endPoint y: 663, distance: 126.0
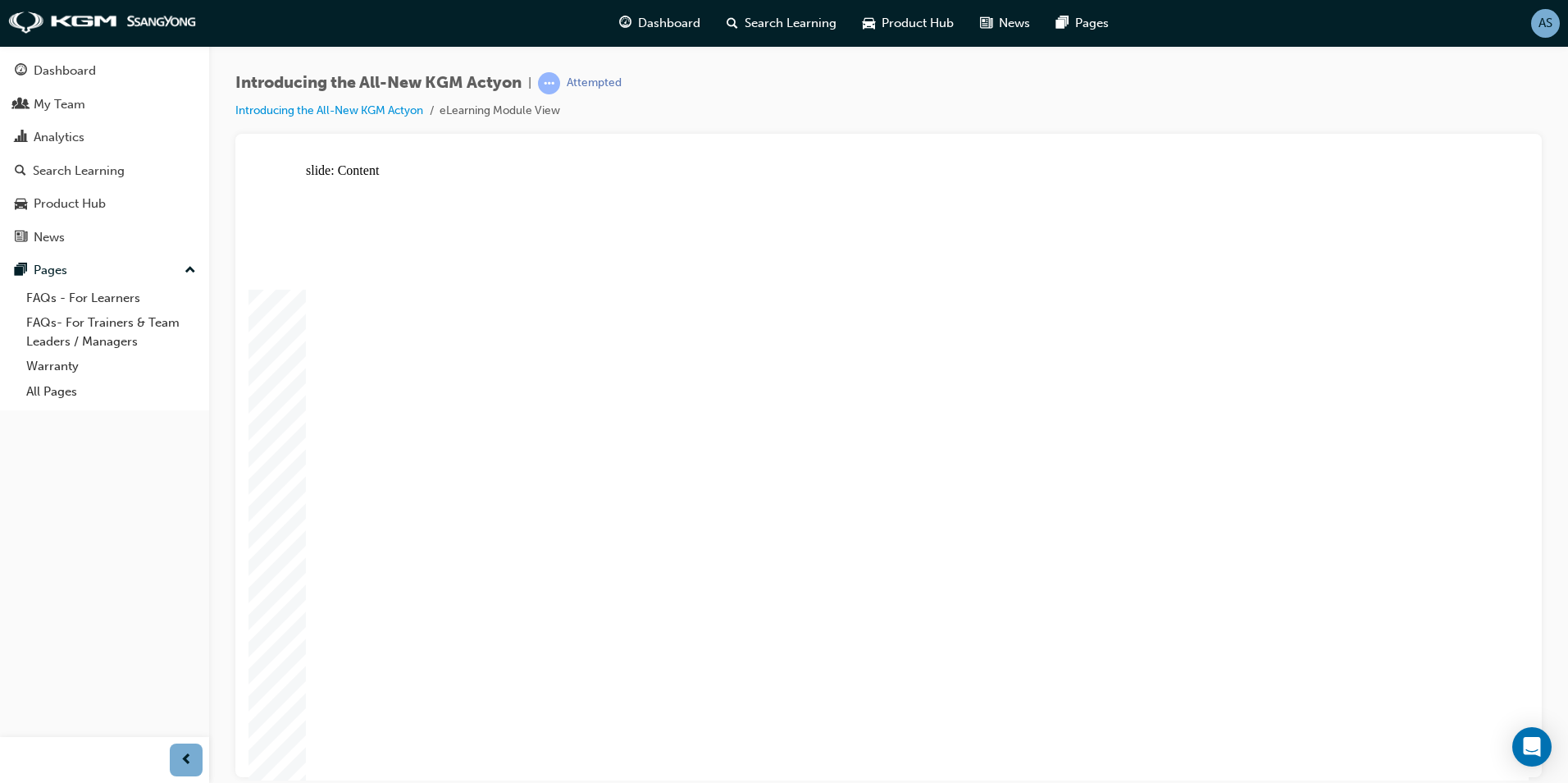
drag, startPoint x: 953, startPoint y: 664, endPoint x: 1028, endPoint y: 664, distance: 75.0
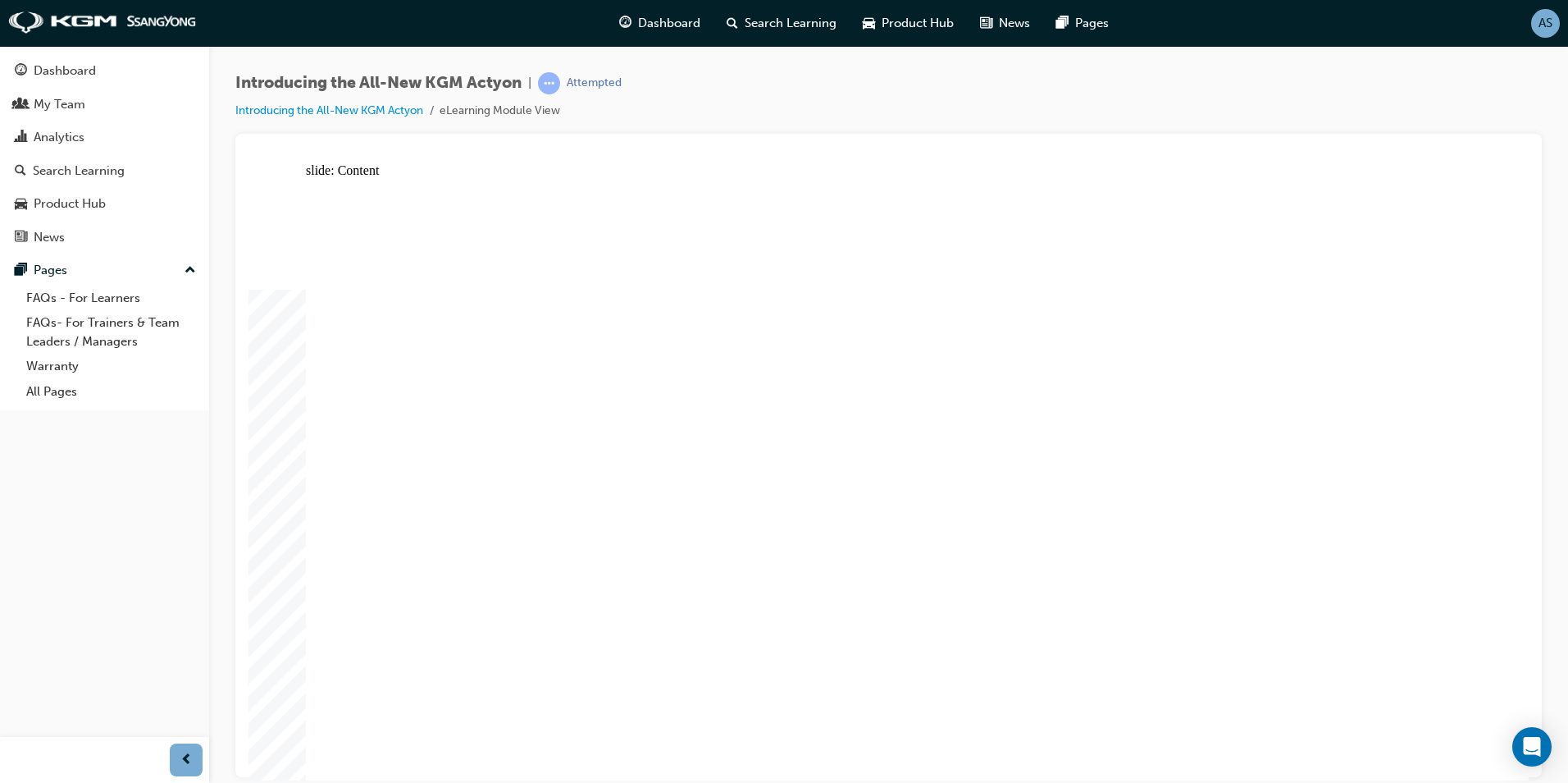
drag, startPoint x: 928, startPoint y: 502, endPoint x: 889, endPoint y: 496, distance: 39.5
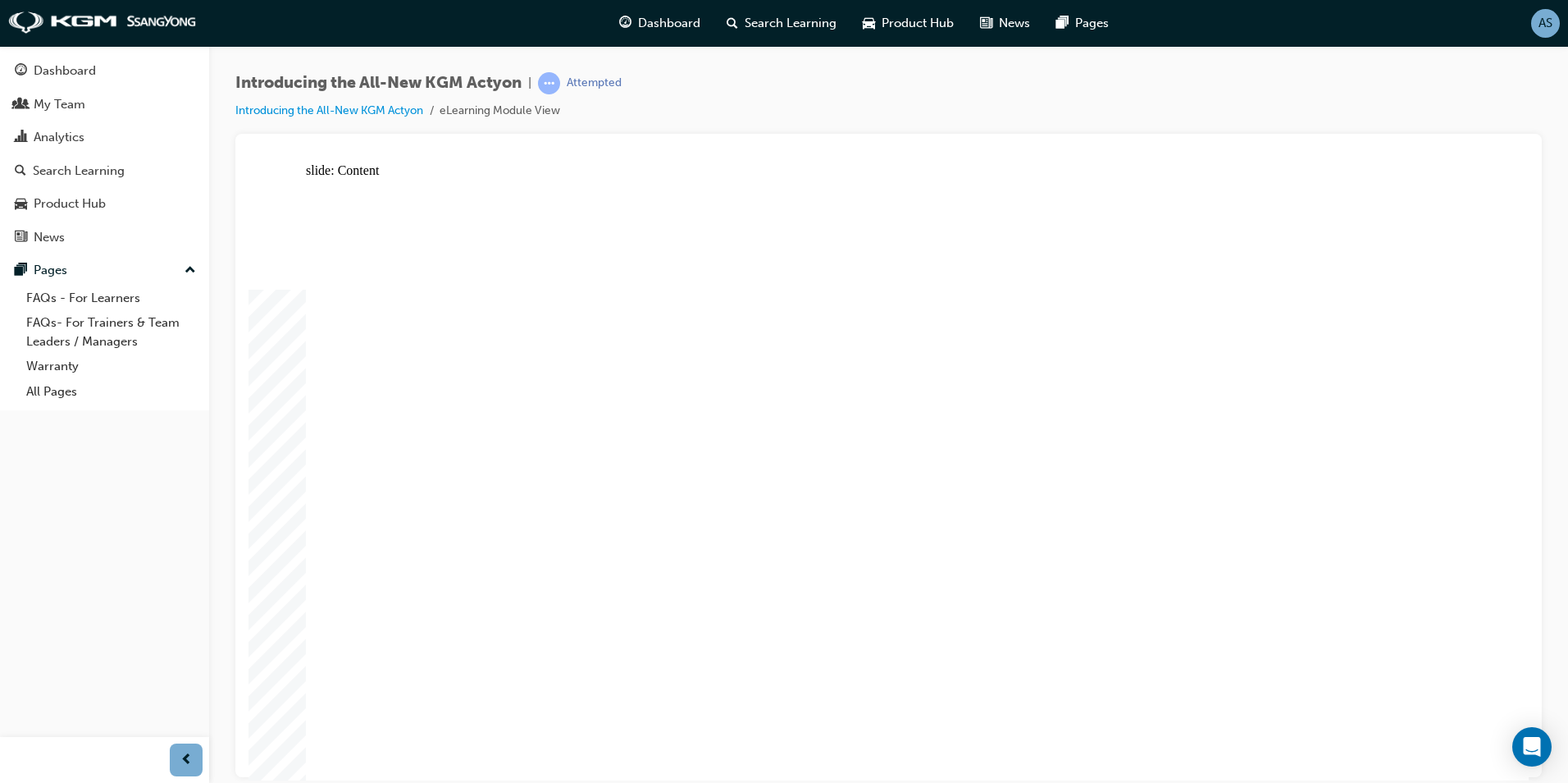
drag, startPoint x: 829, startPoint y: 602, endPoint x: 990, endPoint y: 574, distance: 163.4
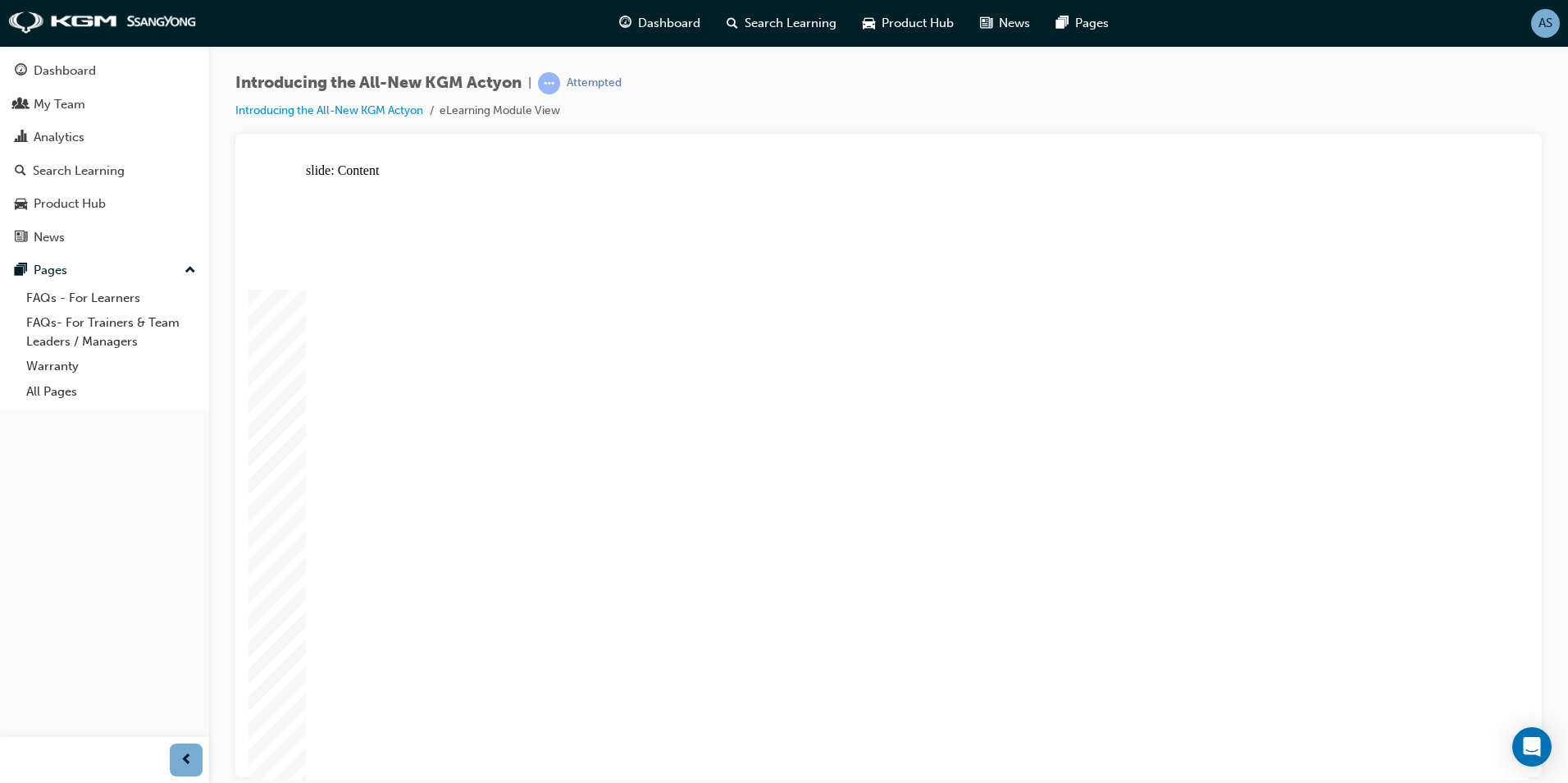
drag, startPoint x: 1153, startPoint y: 595, endPoint x: 1275, endPoint y: 594, distance: 122.0
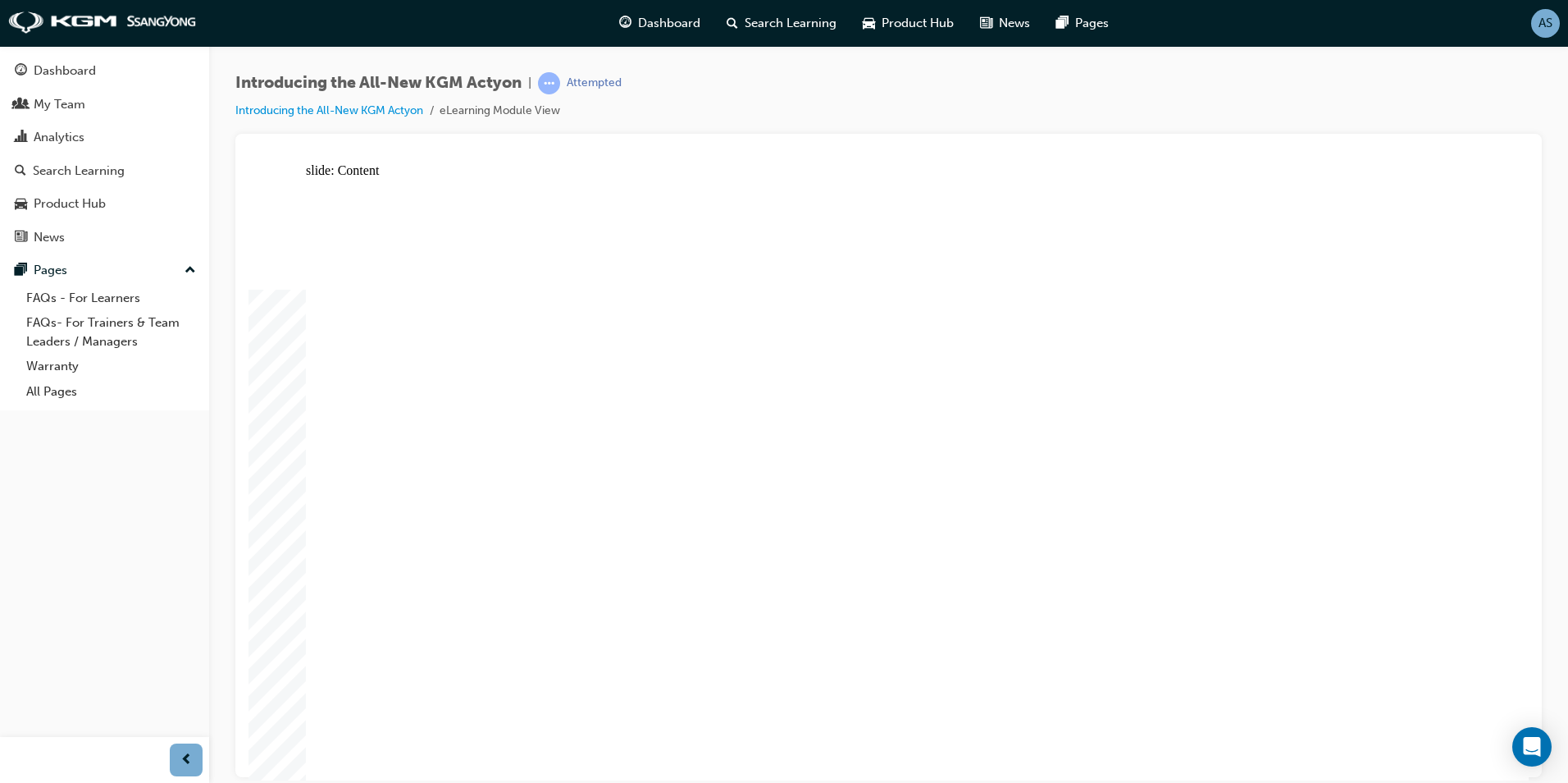
drag, startPoint x: 1037, startPoint y: 590, endPoint x: 1014, endPoint y: 590, distance: 23.0
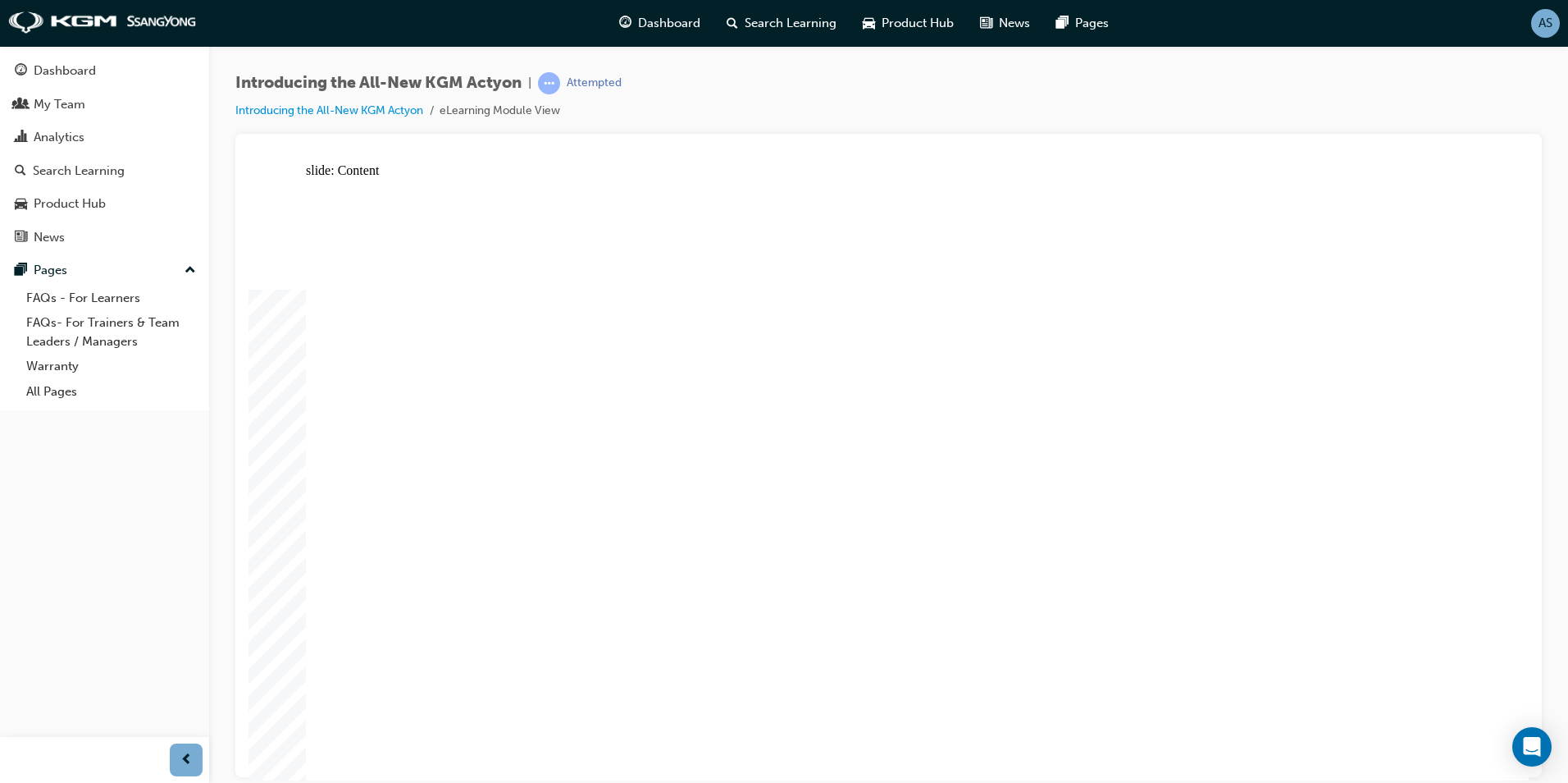
drag, startPoint x: 615, startPoint y: 270, endPoint x: 533, endPoint y: 276, distance: 82.2
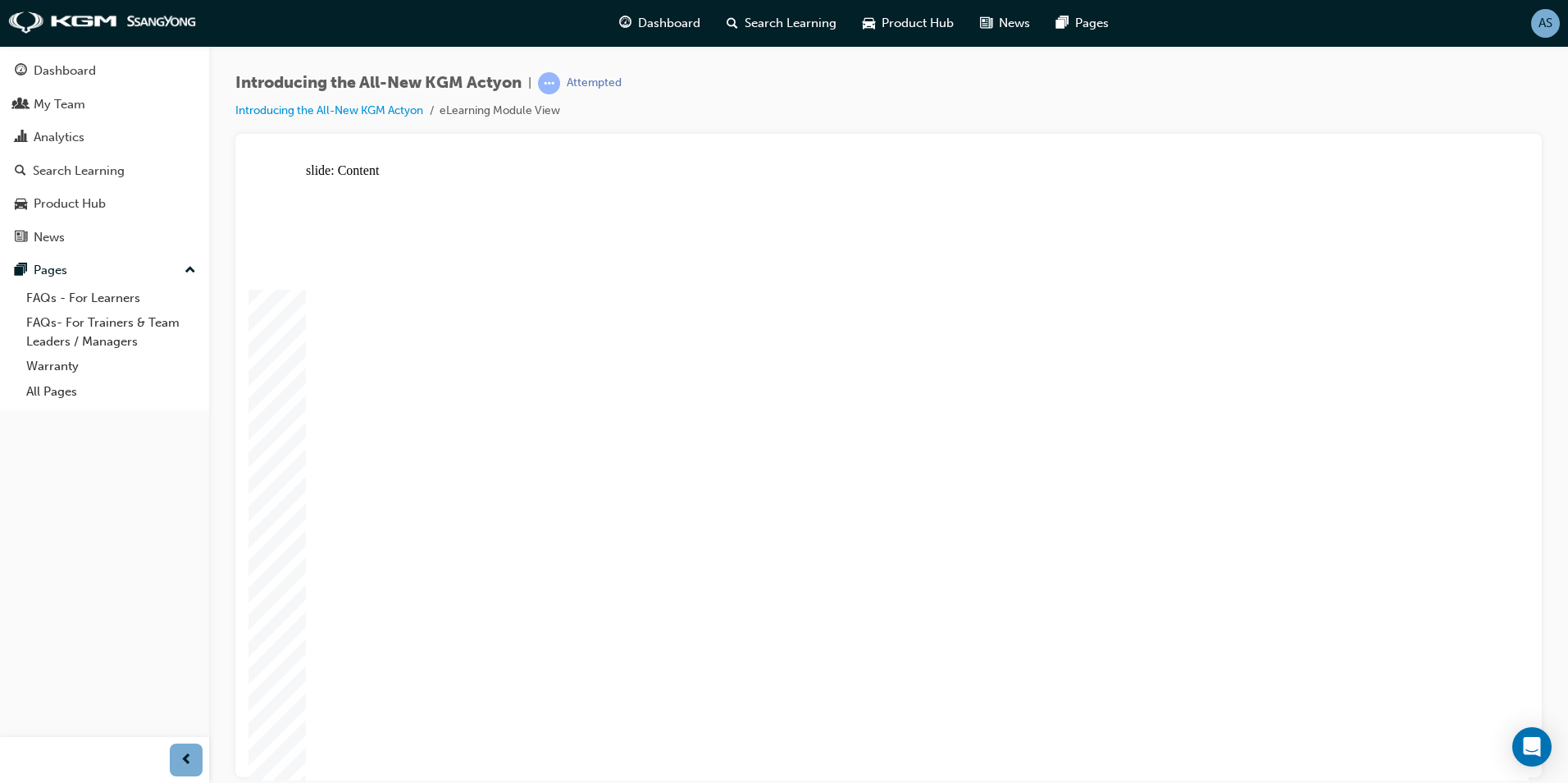
drag, startPoint x: 947, startPoint y: 272, endPoint x: 1083, endPoint y: 272, distance: 136.0
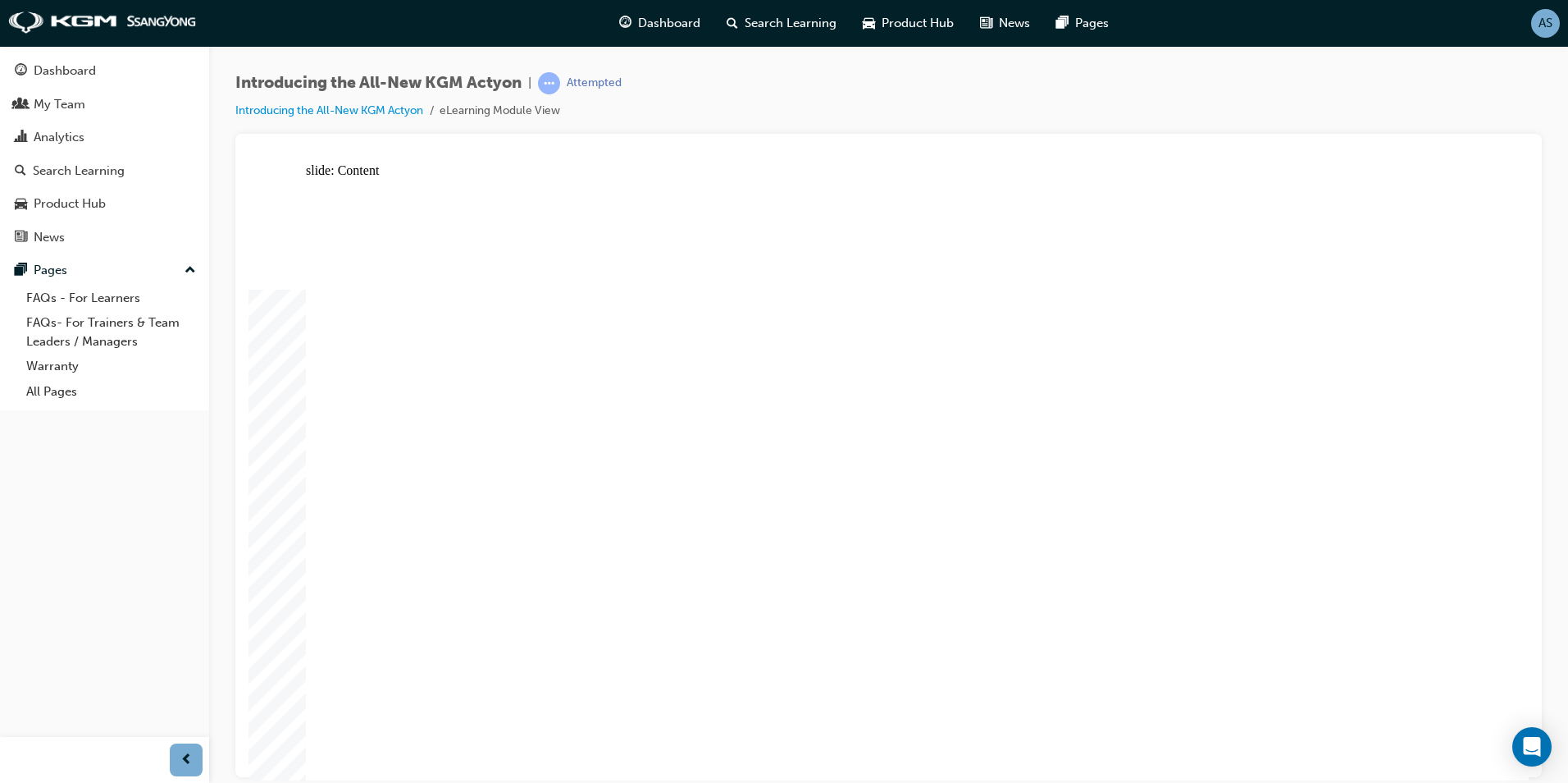
drag, startPoint x: 1154, startPoint y: 272, endPoint x: 1240, endPoint y: 269, distance: 86.1
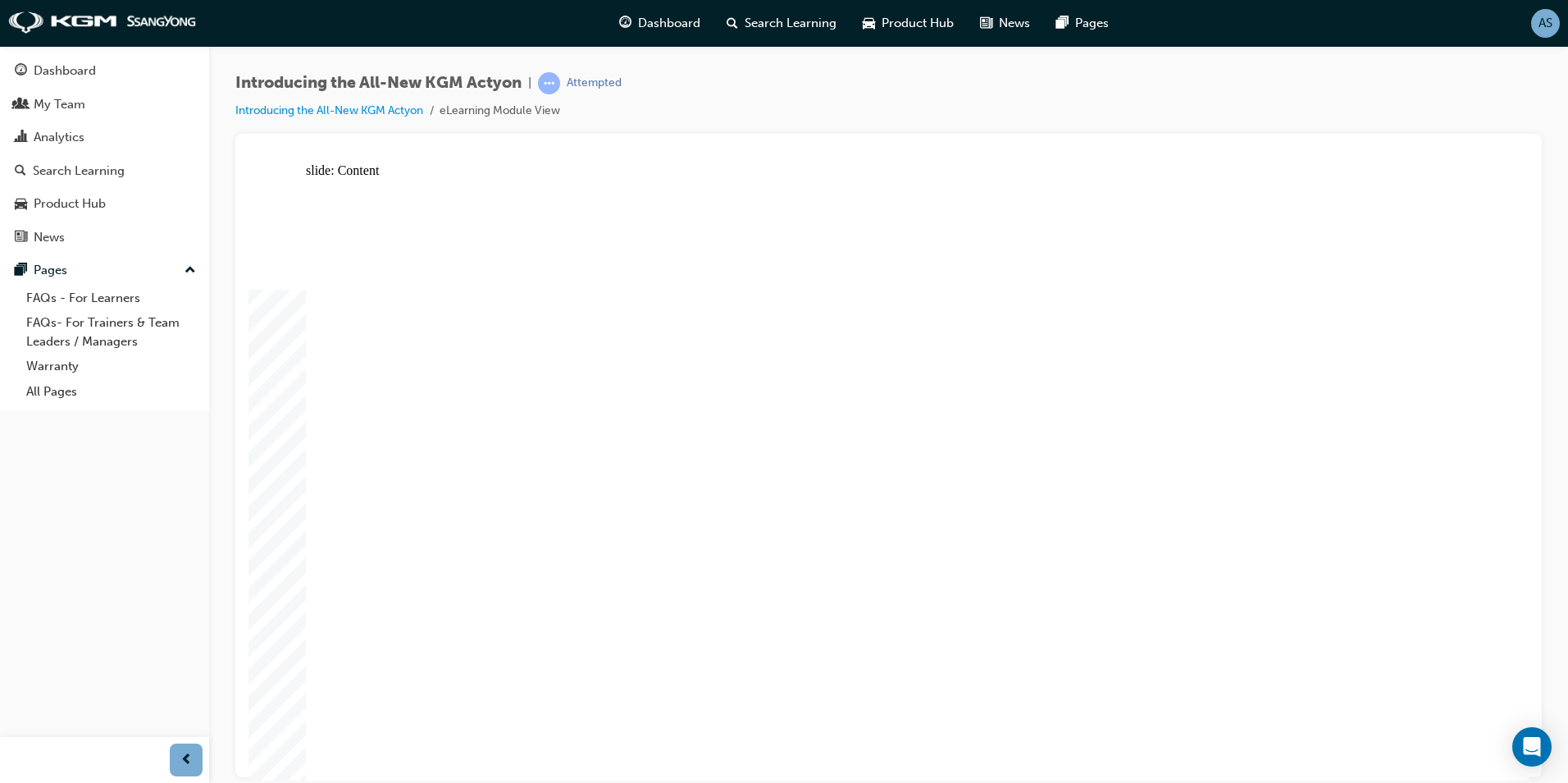
drag, startPoint x: 1012, startPoint y: 558, endPoint x: 1077, endPoint y: 563, distance: 65.2
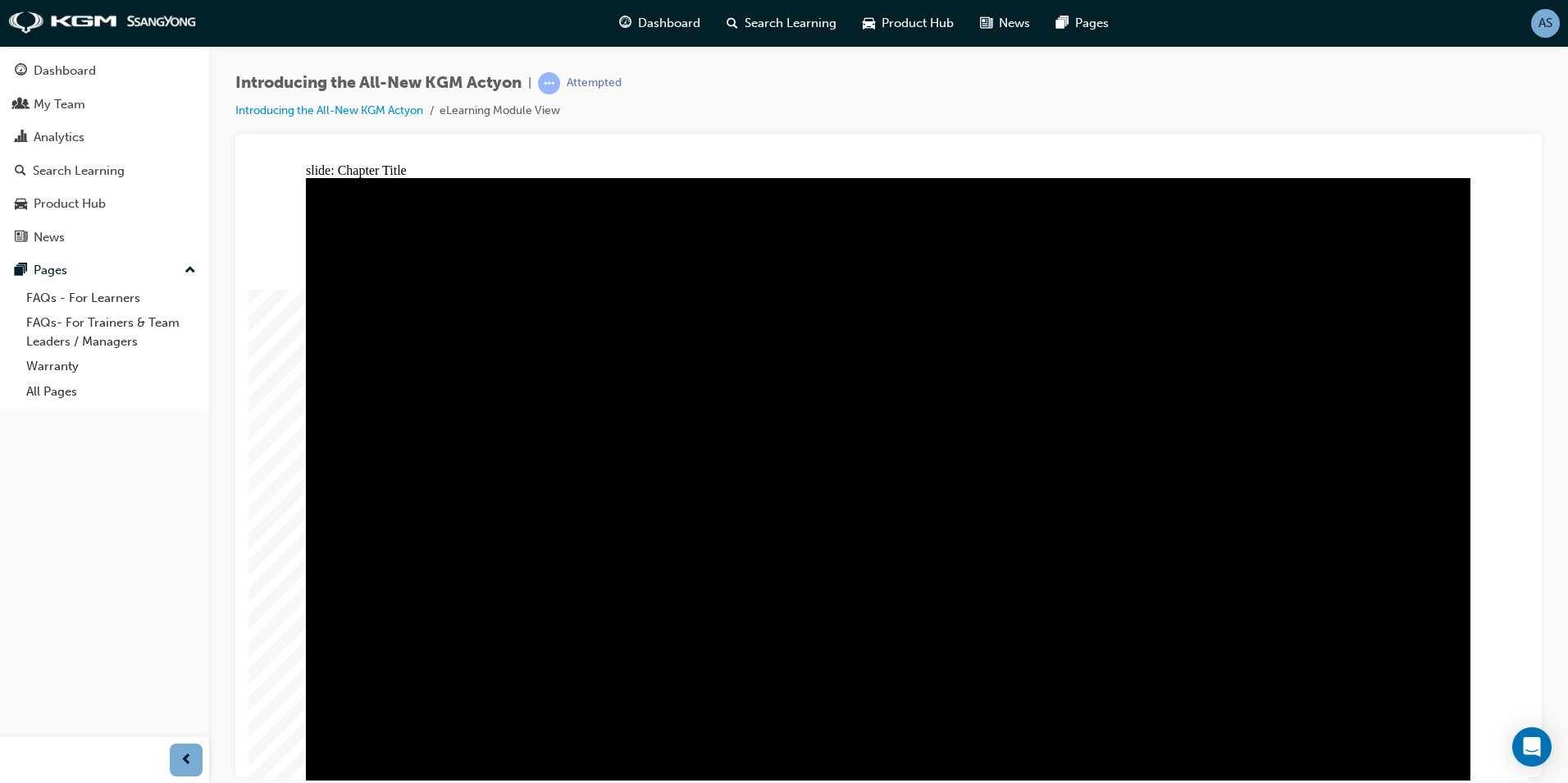
drag, startPoint x: 1401, startPoint y: 228, endPoint x: 1426, endPoint y: 197, distance: 39.8
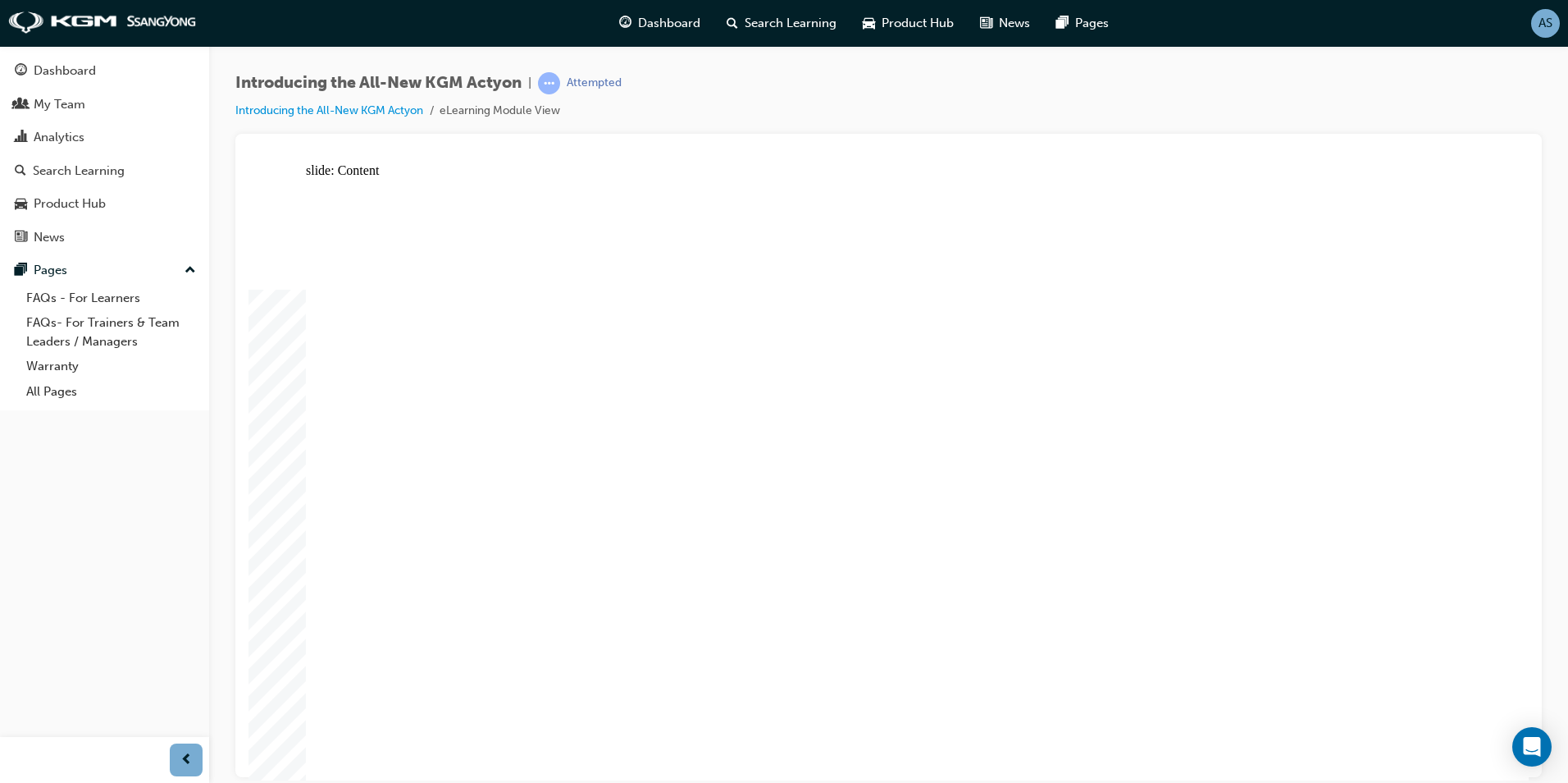
radio input "true"
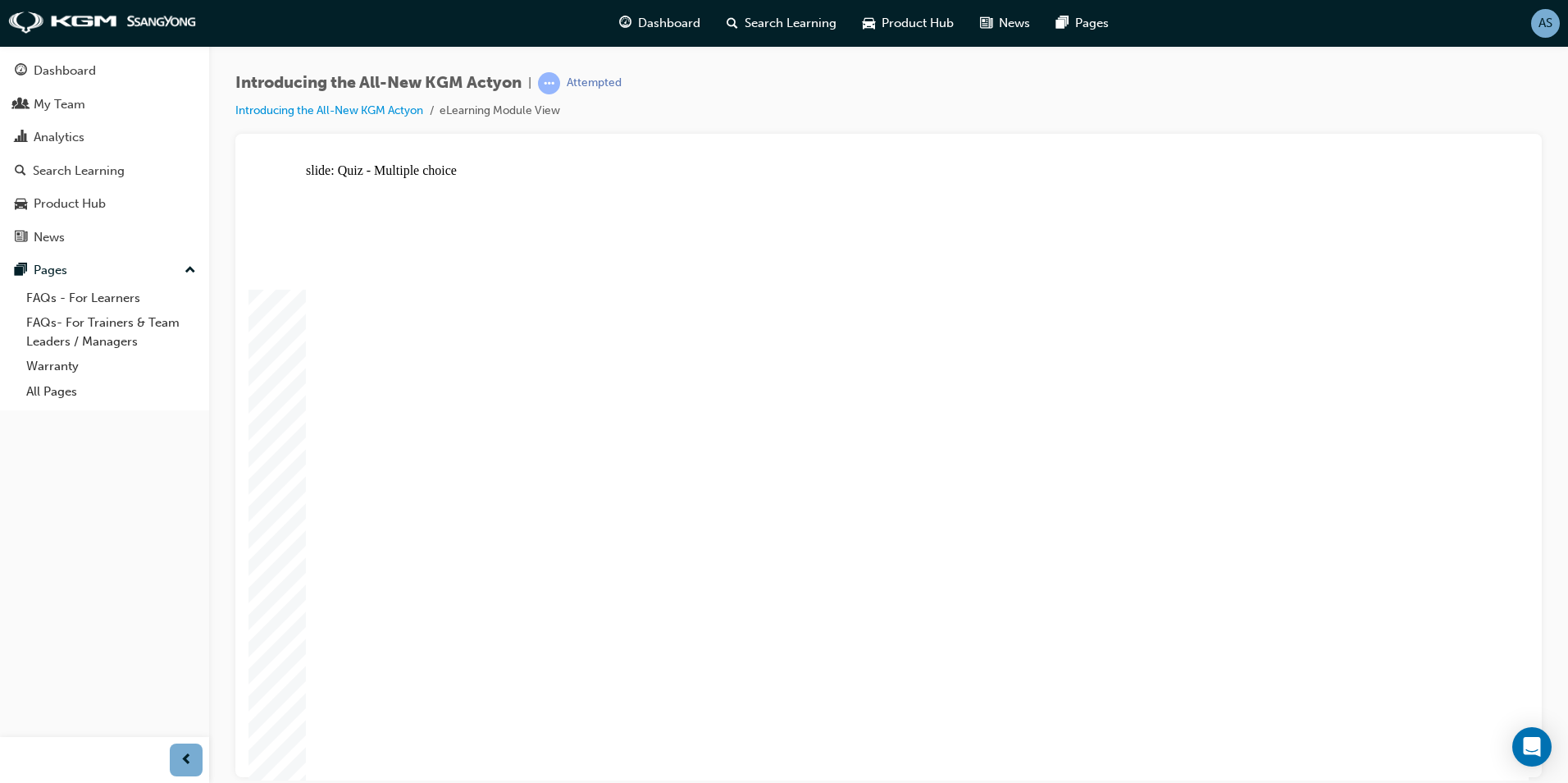
radio input "true"
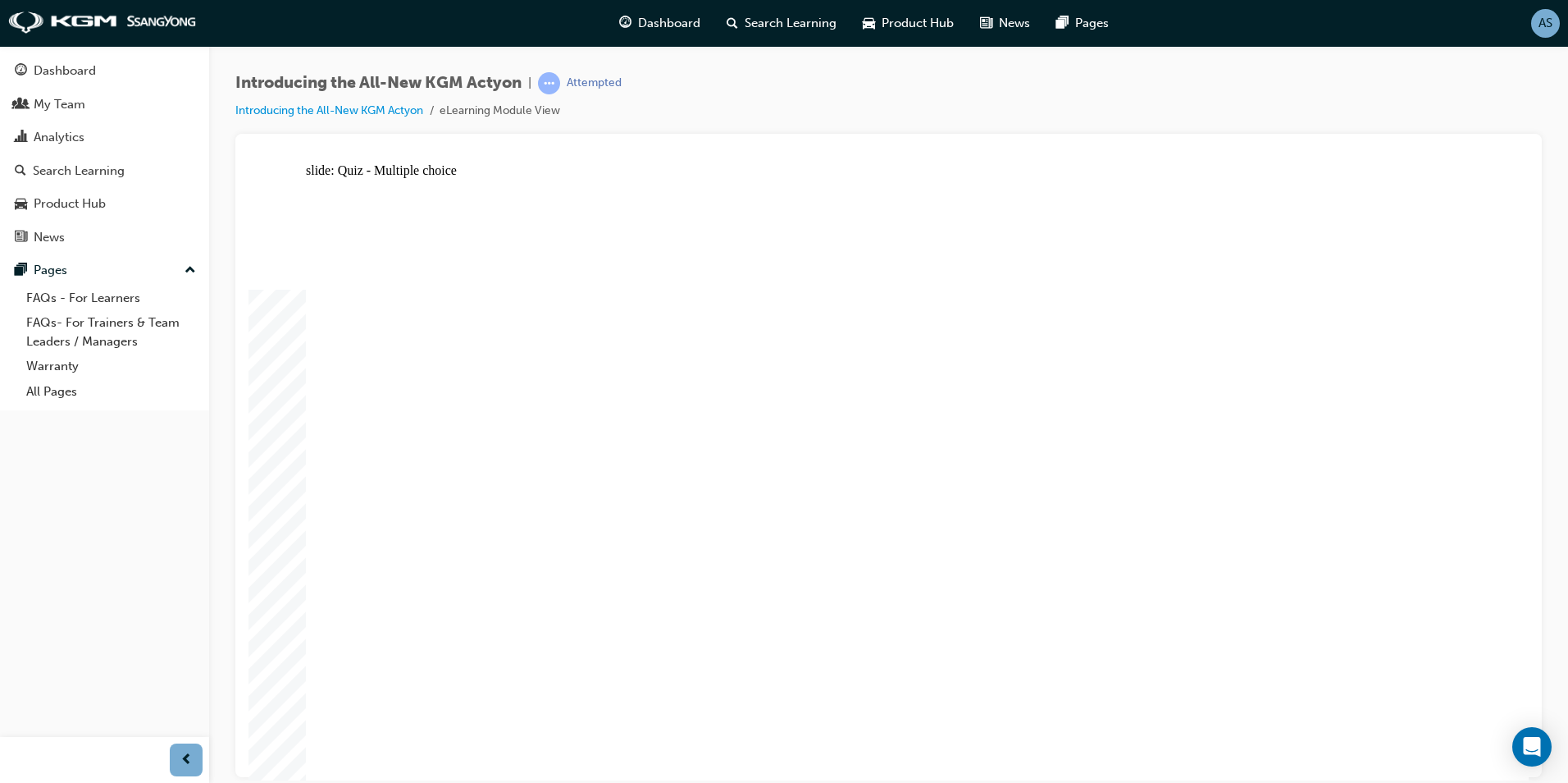
radio input "true"
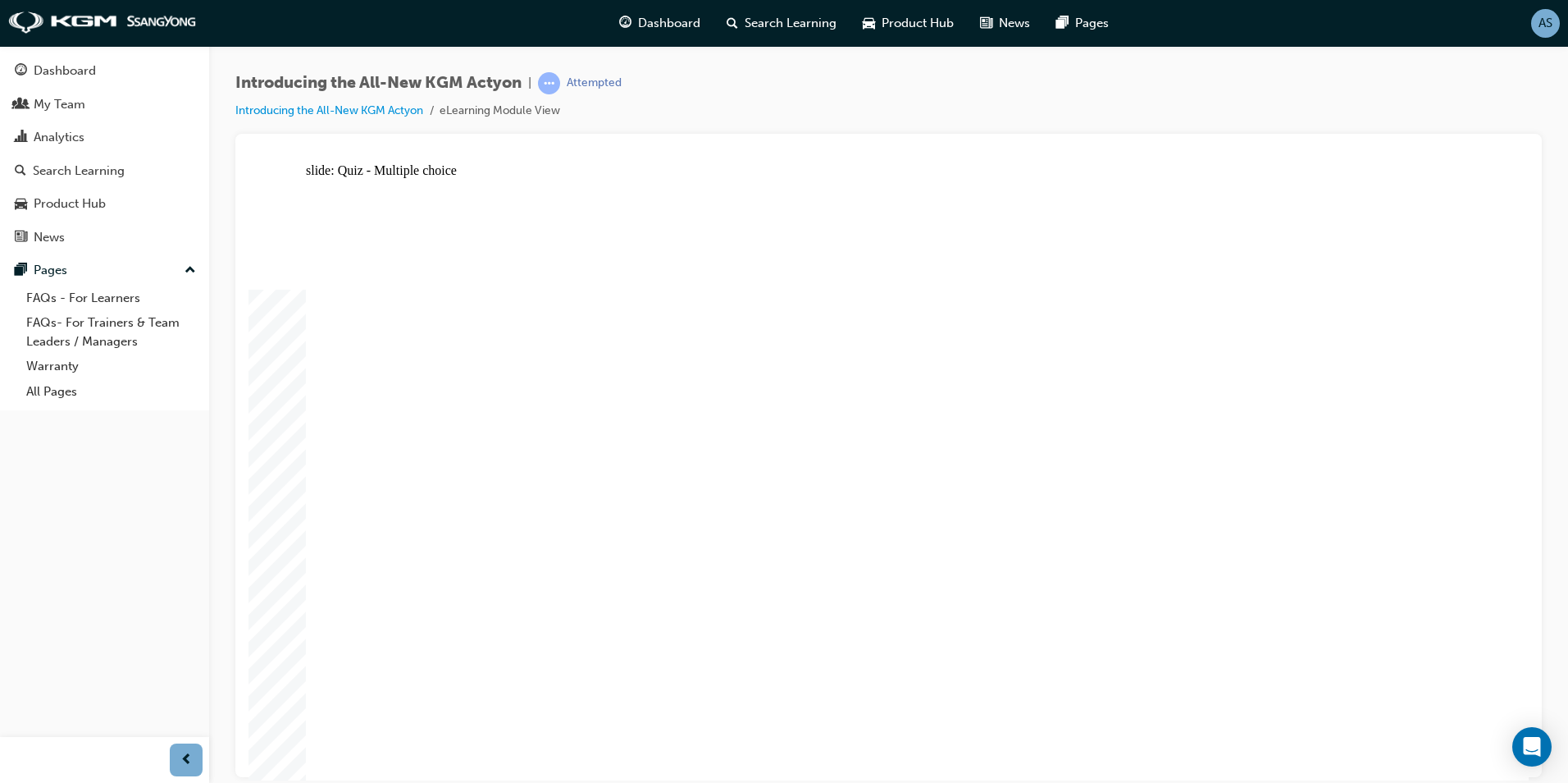
radio input "true"
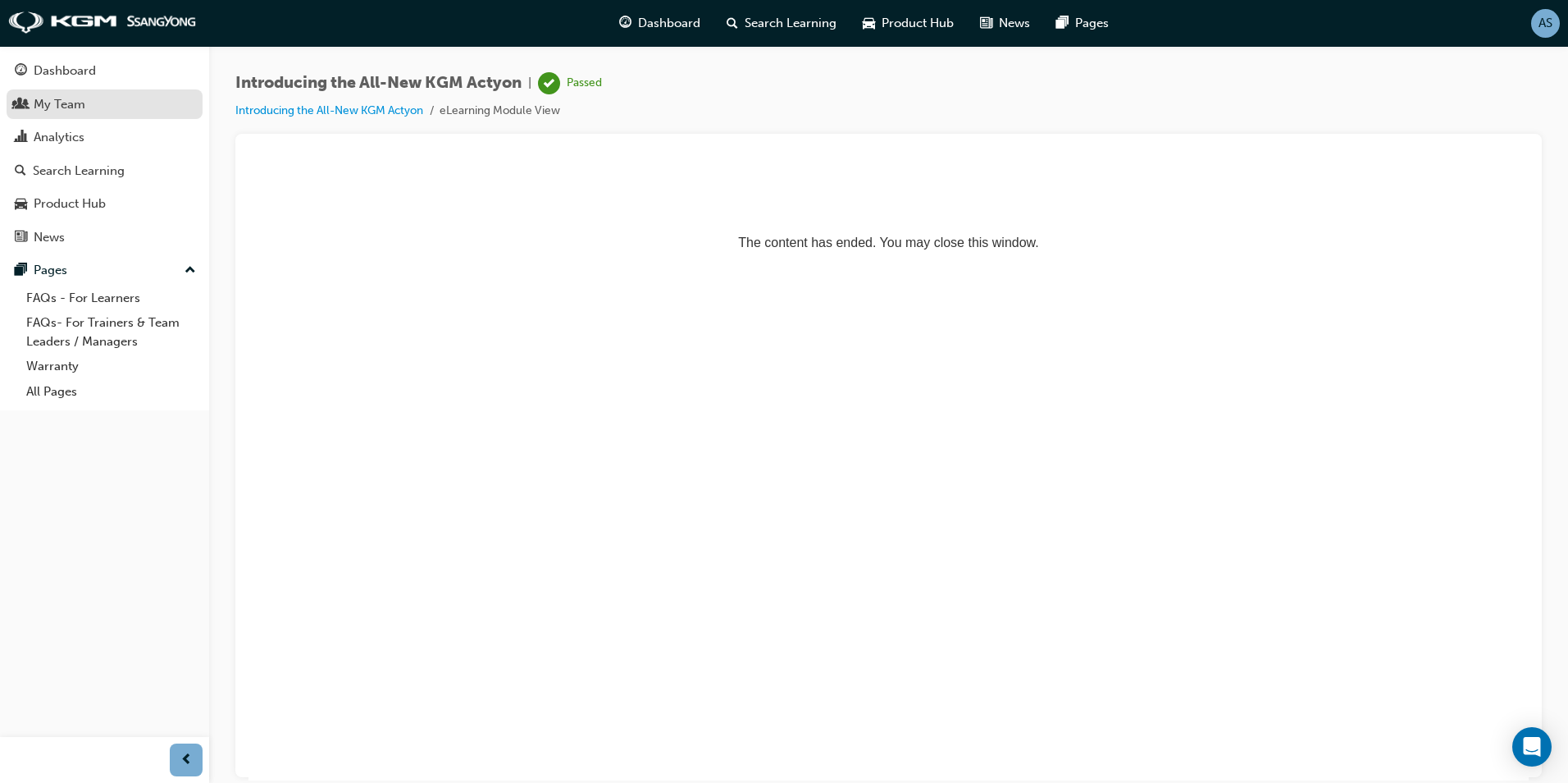
click at [127, 104] on div "My Team" at bounding box center [105, 105] width 179 height 21
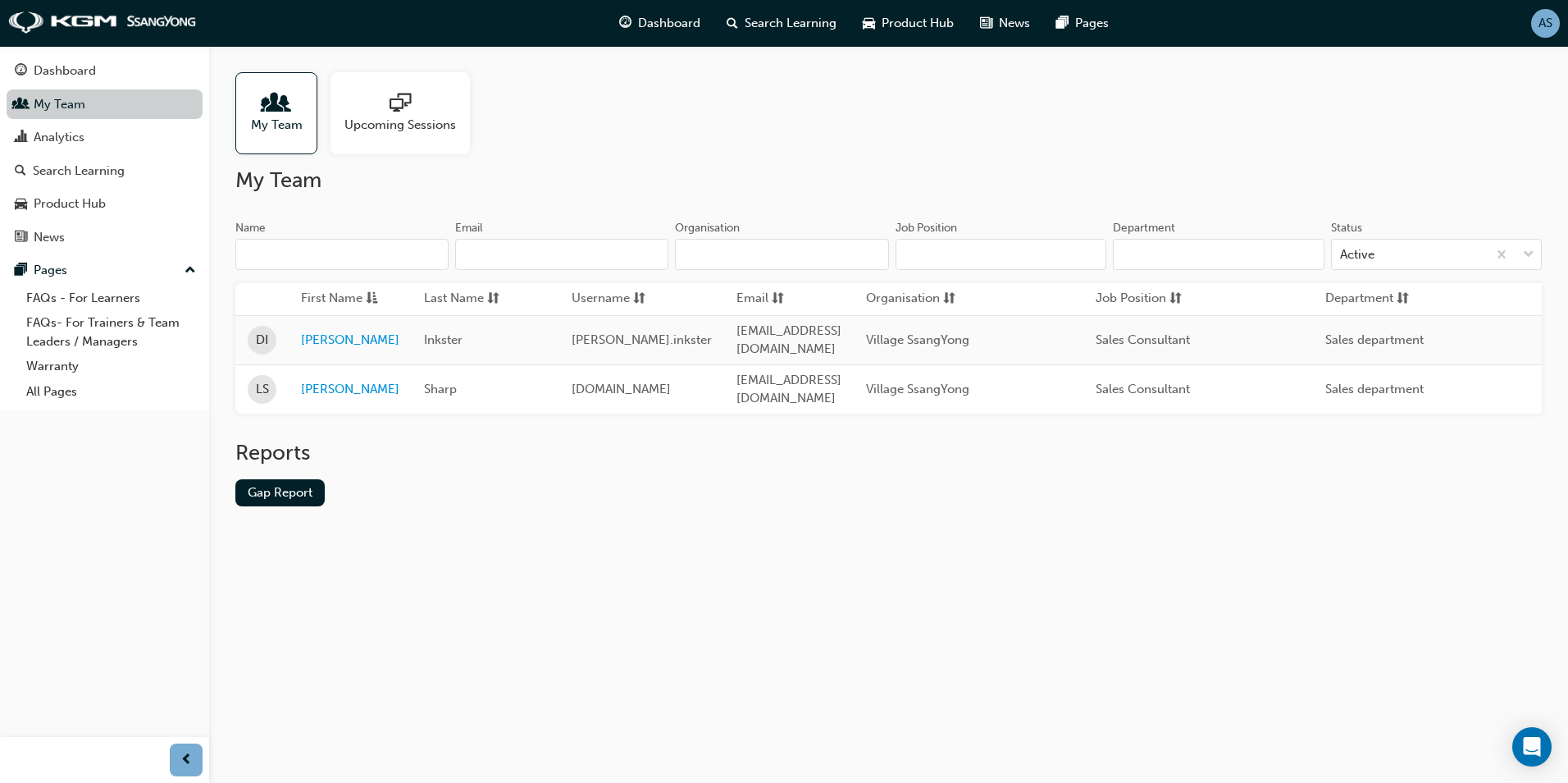
click at [106, 96] on link "My Team" at bounding box center [105, 105] width 196 height 30
